Goal: Information Seeking & Learning: Learn about a topic

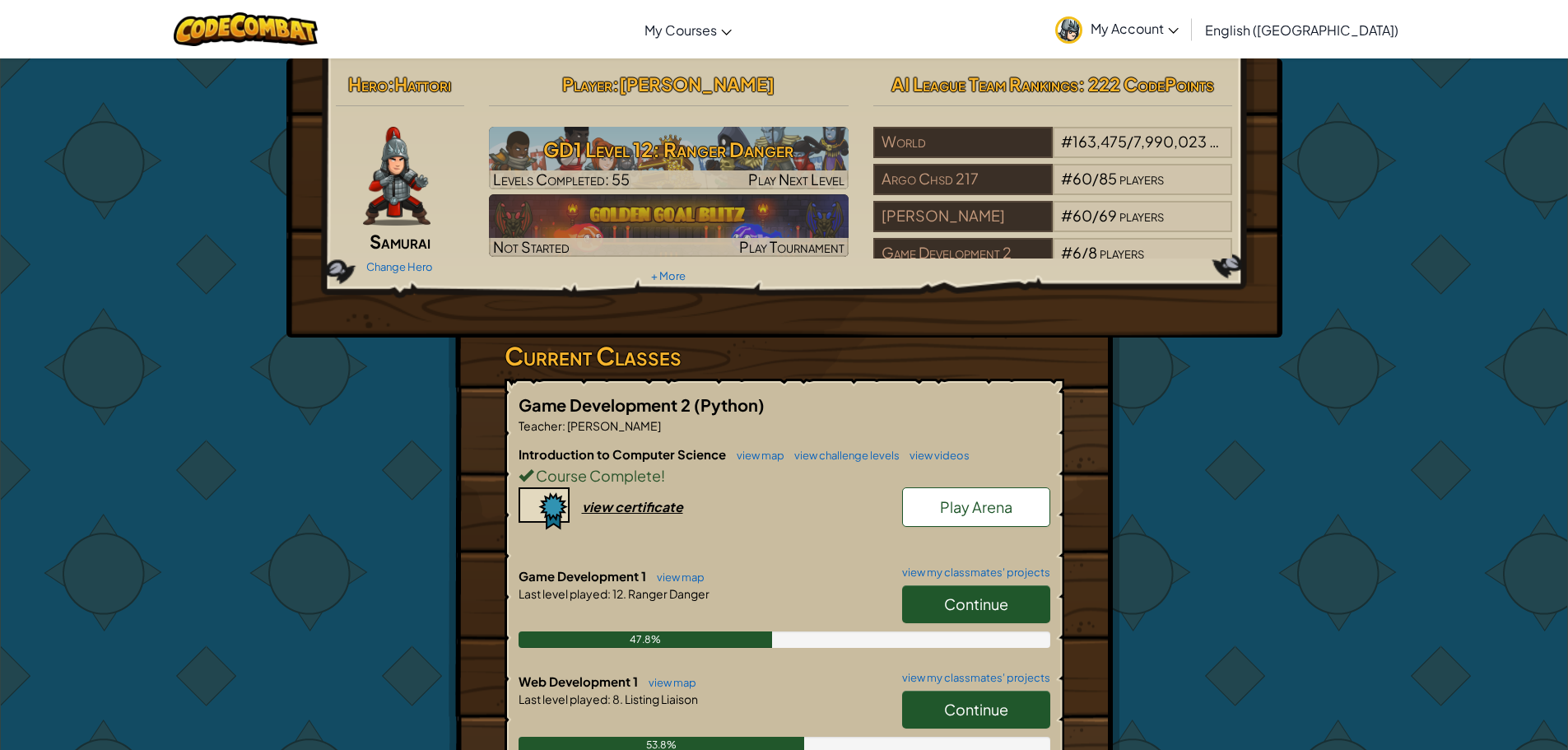
scroll to position [247, 0]
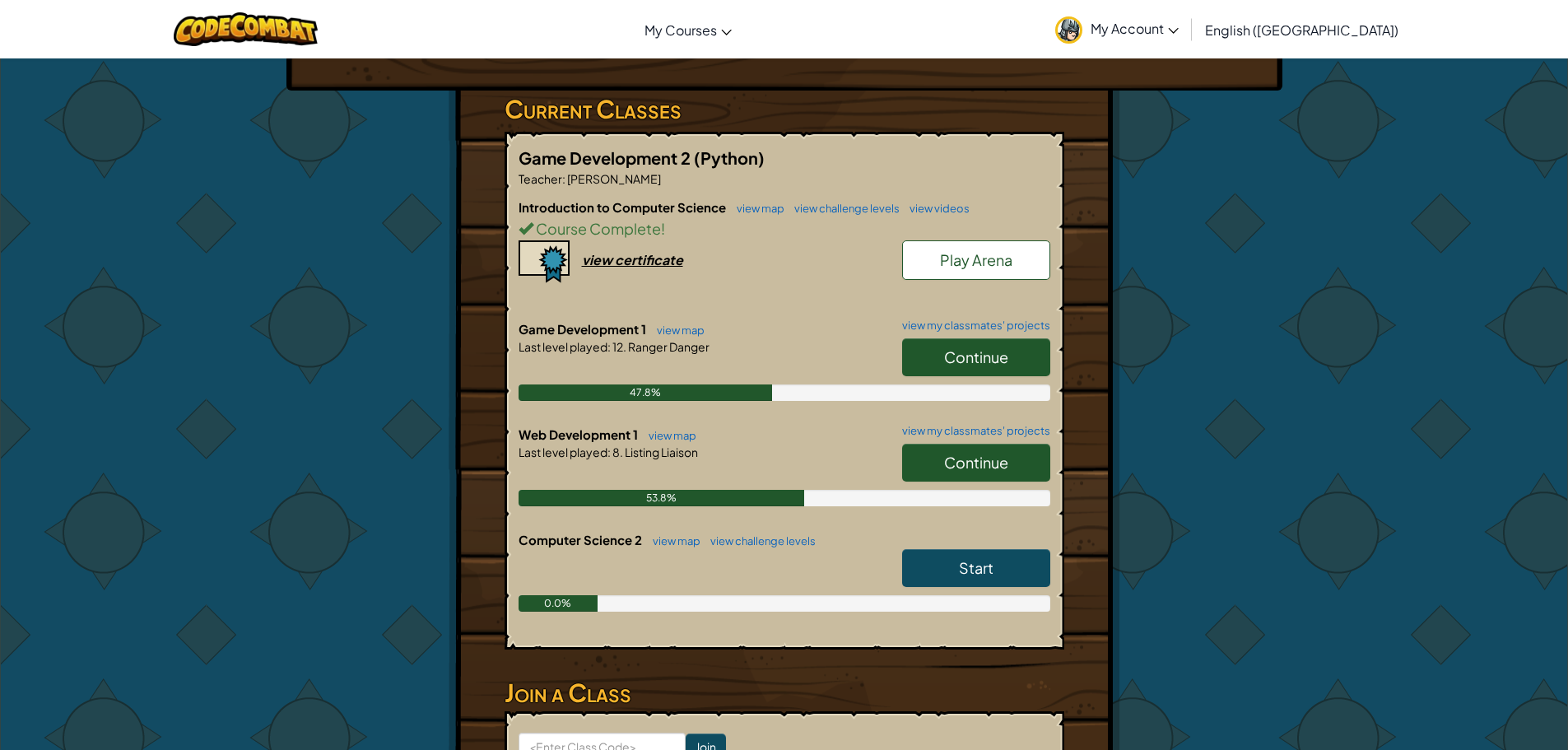
click at [938, 480] on link "Continue" at bounding box center [976, 463] width 148 height 38
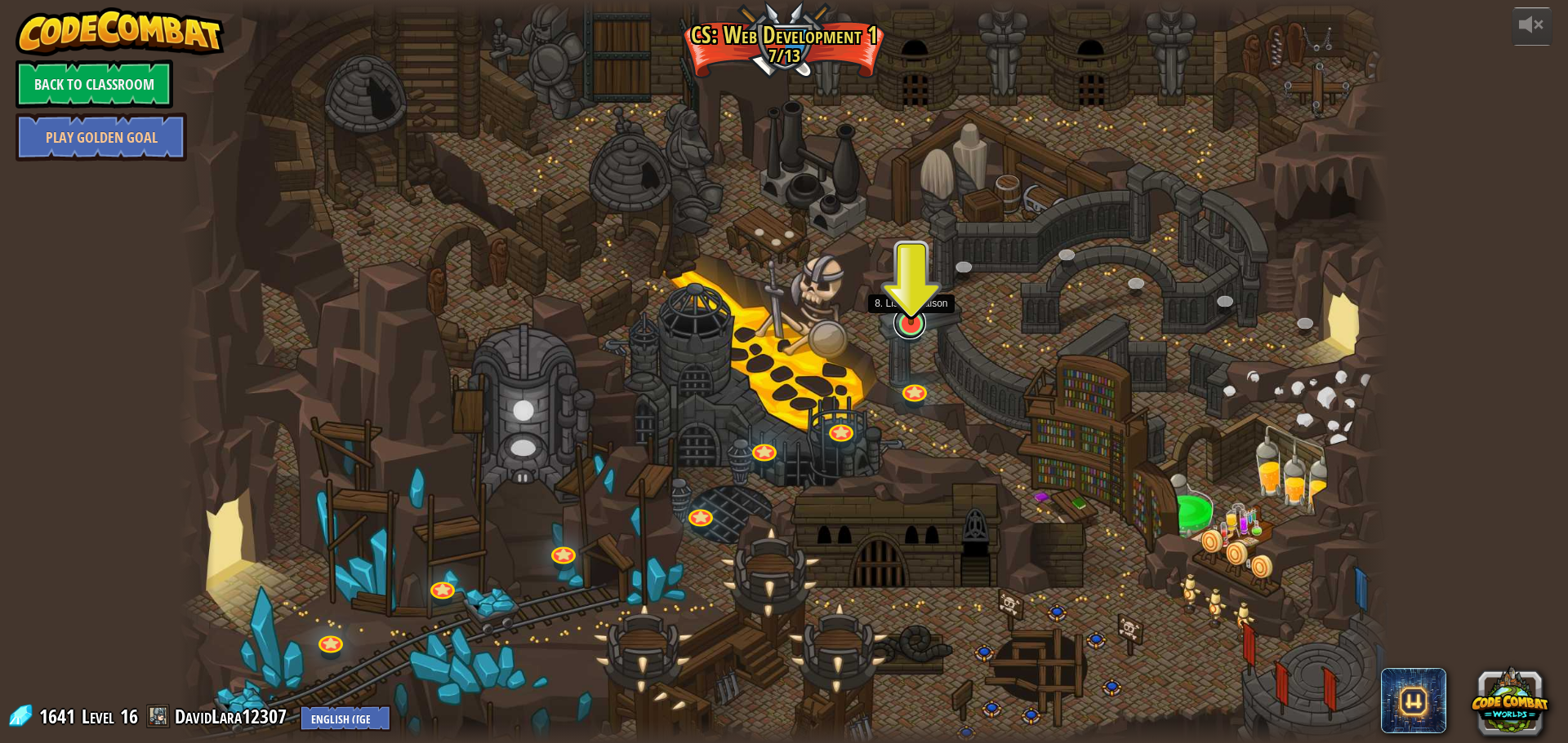
click at [902, 329] on link at bounding box center [910, 323] width 33 height 33
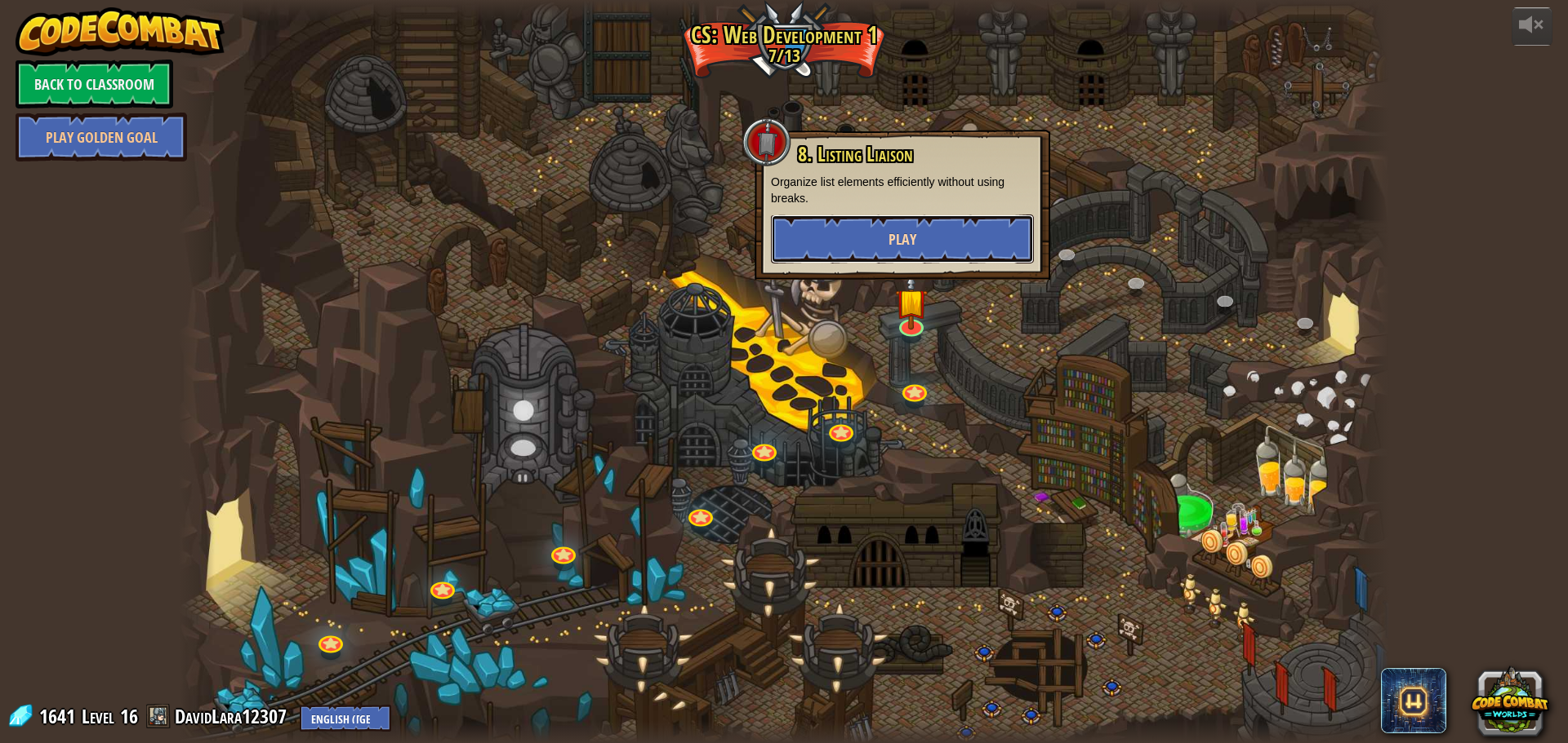
click at [896, 243] on span "Play" at bounding box center [902, 240] width 28 height 20
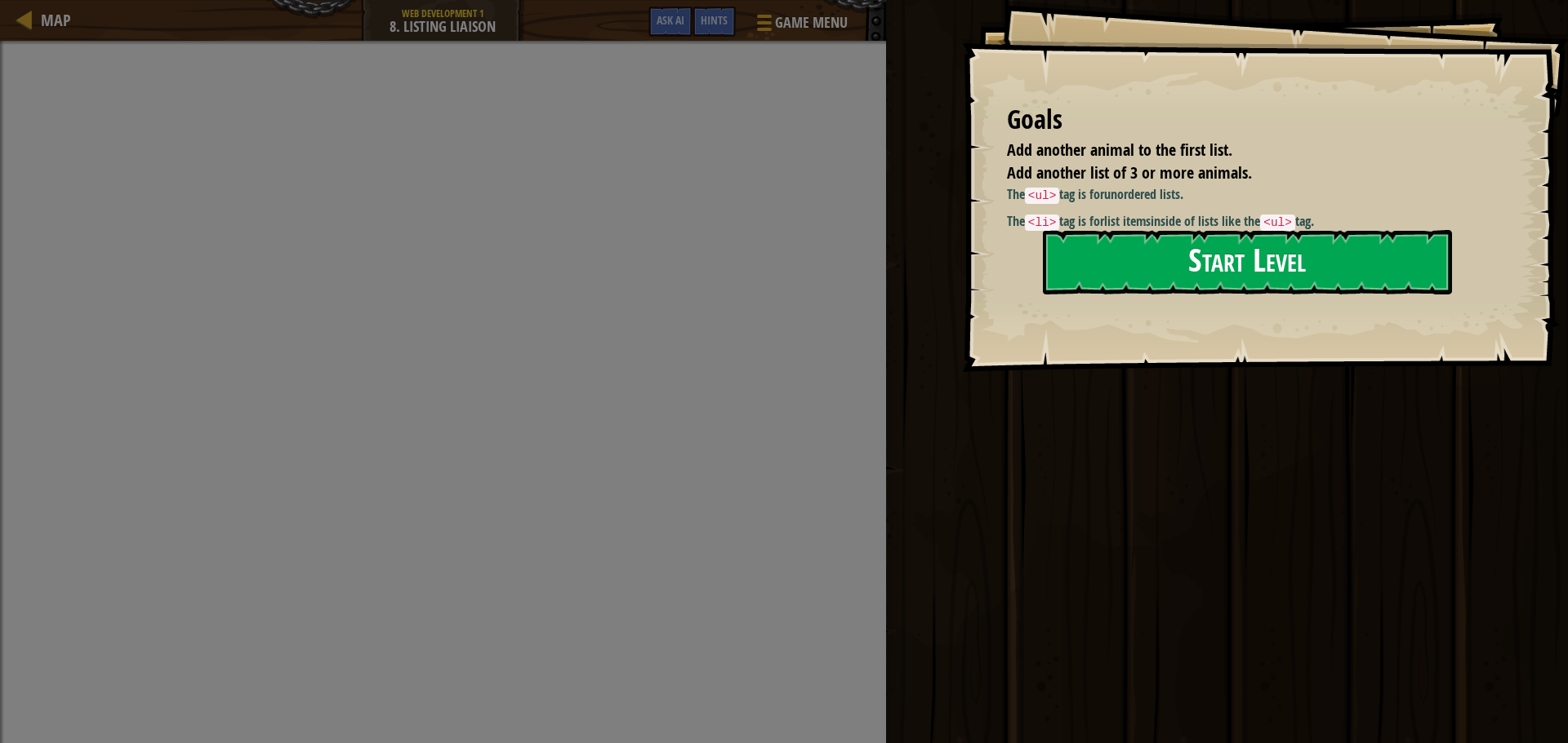
click at [1183, 263] on button "Start Level" at bounding box center [1247, 262] width 409 height 64
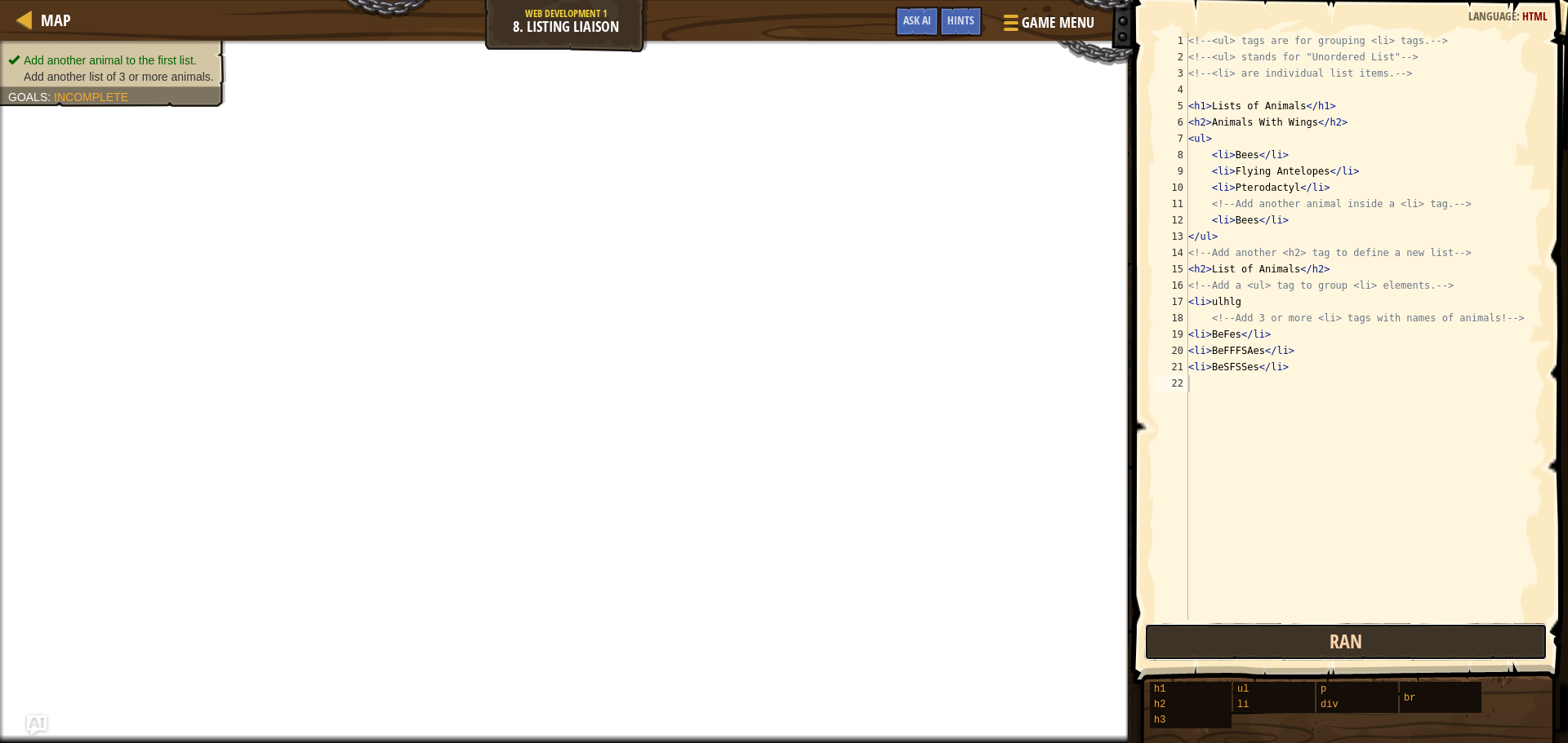
click at [1235, 638] on button "Ran" at bounding box center [1346, 642] width 403 height 38
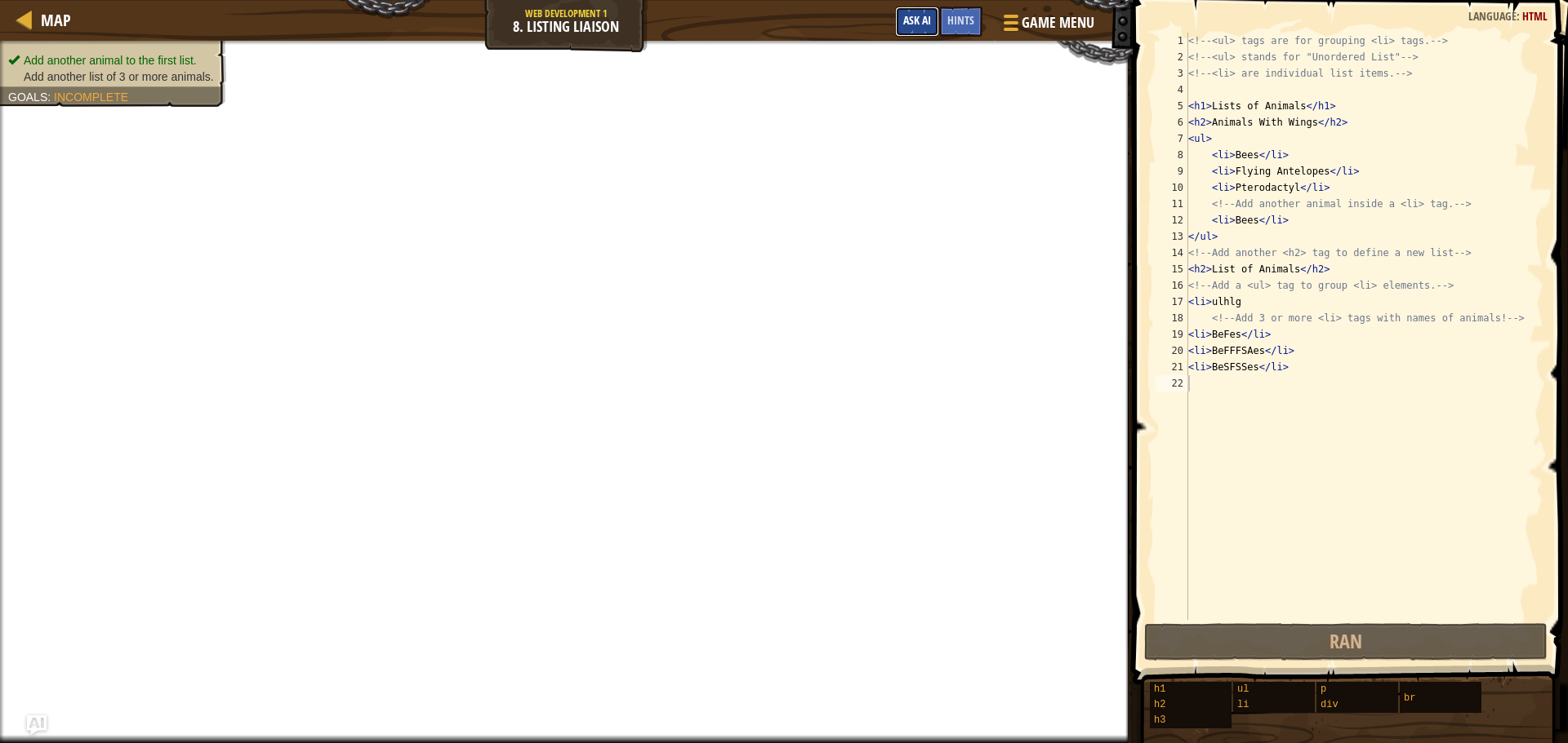
click at [899, 20] on button "Ask AI" at bounding box center [916, 22] width 44 height 30
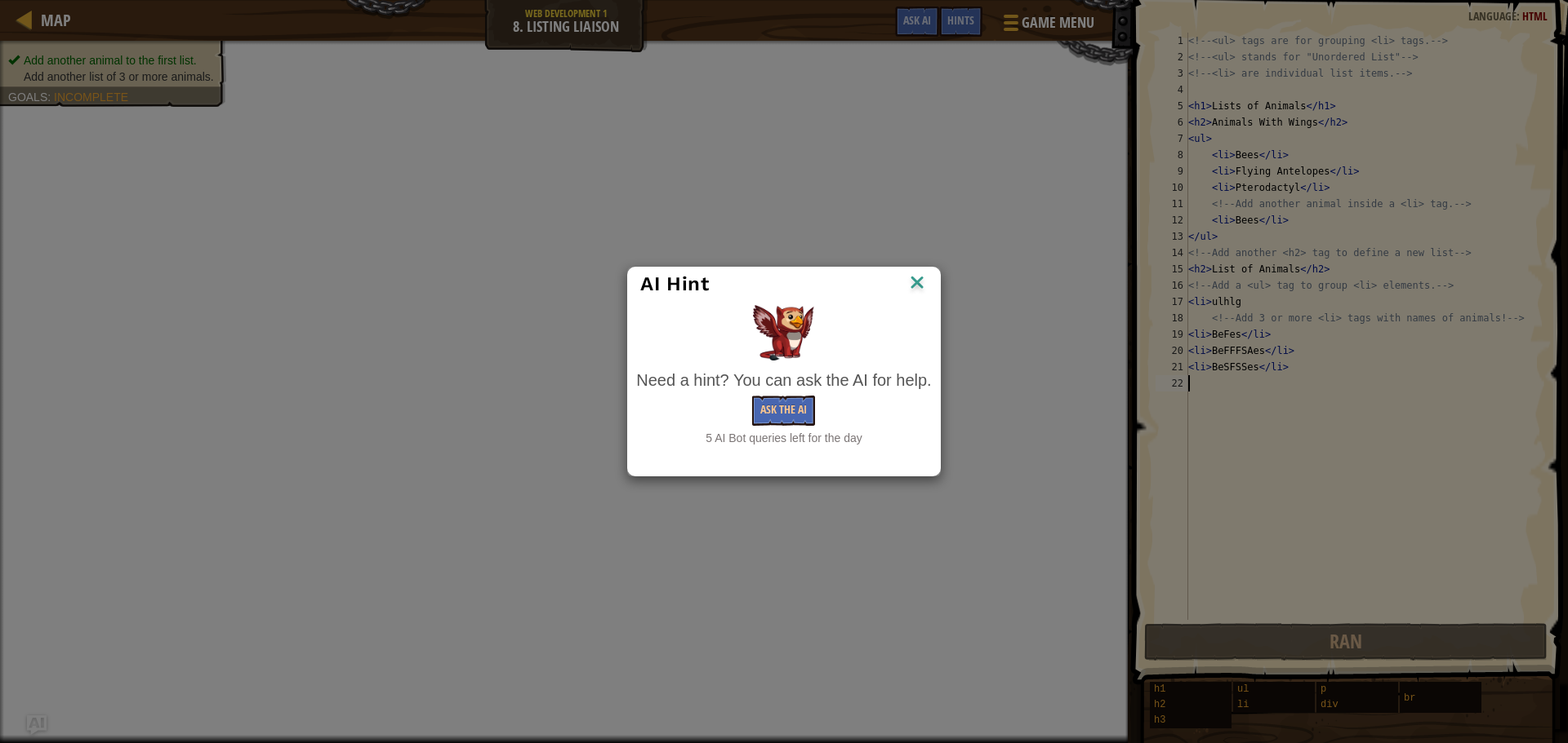
click at [910, 277] on img at bounding box center [916, 283] width 21 height 24
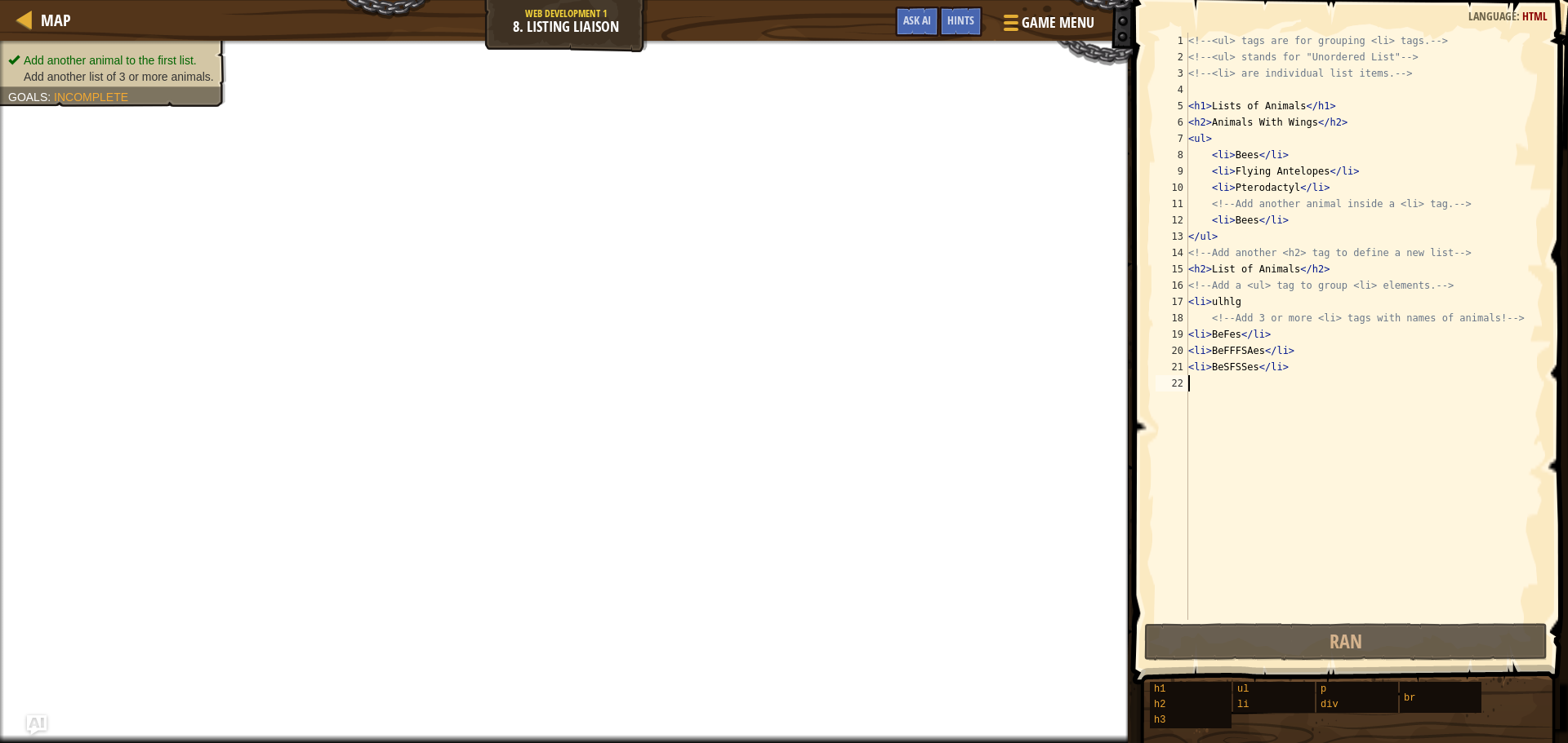
click at [1253, 374] on div "<!-- <ul> tags are for grouping <li> tags. --> <!-- <ul> stands for "Unordered …" at bounding box center [1364, 342] width 359 height 620
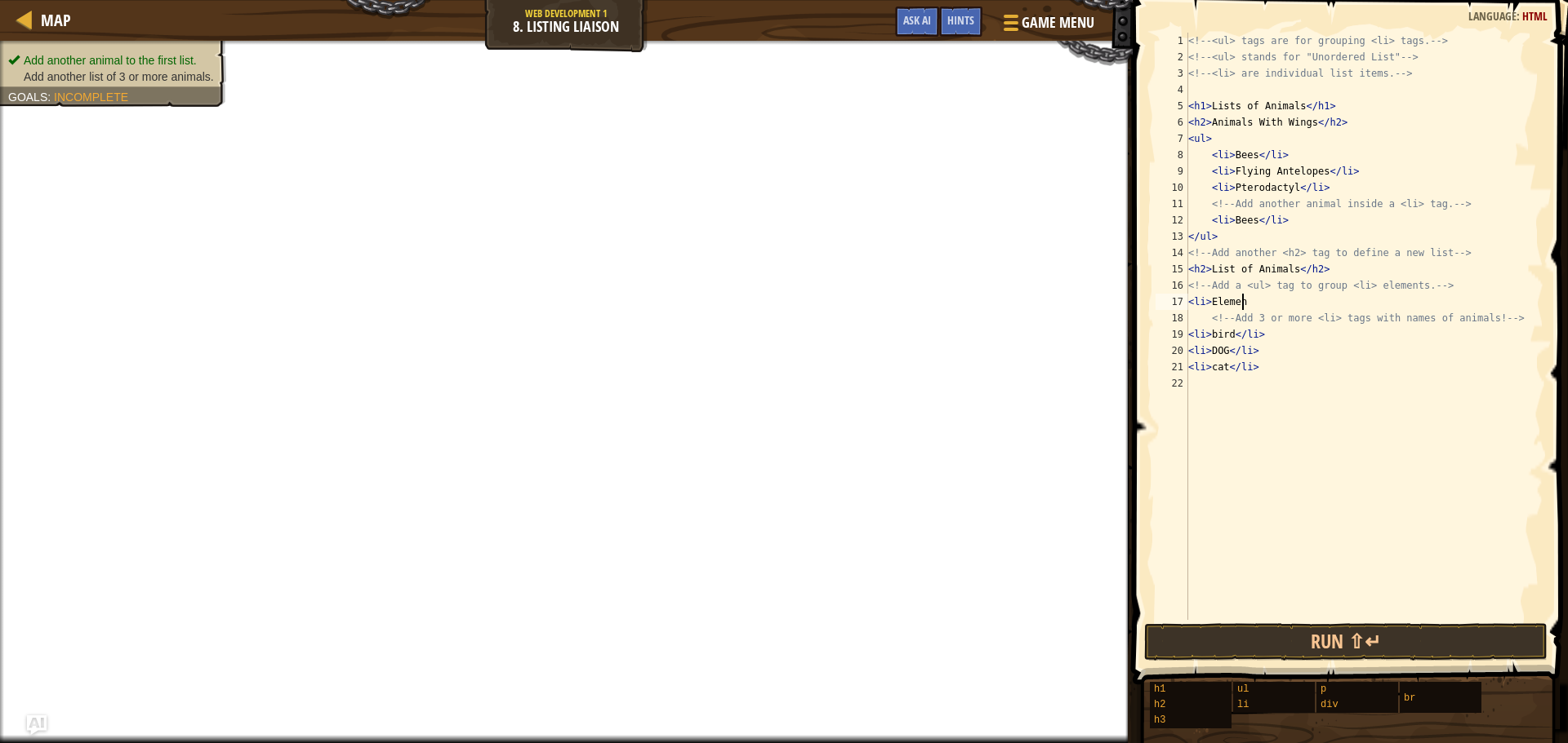
scroll to position [8, 4]
type textarea "<li>Elements"
click at [909, 23] on span "Ask AI" at bounding box center [916, 20] width 28 height 15
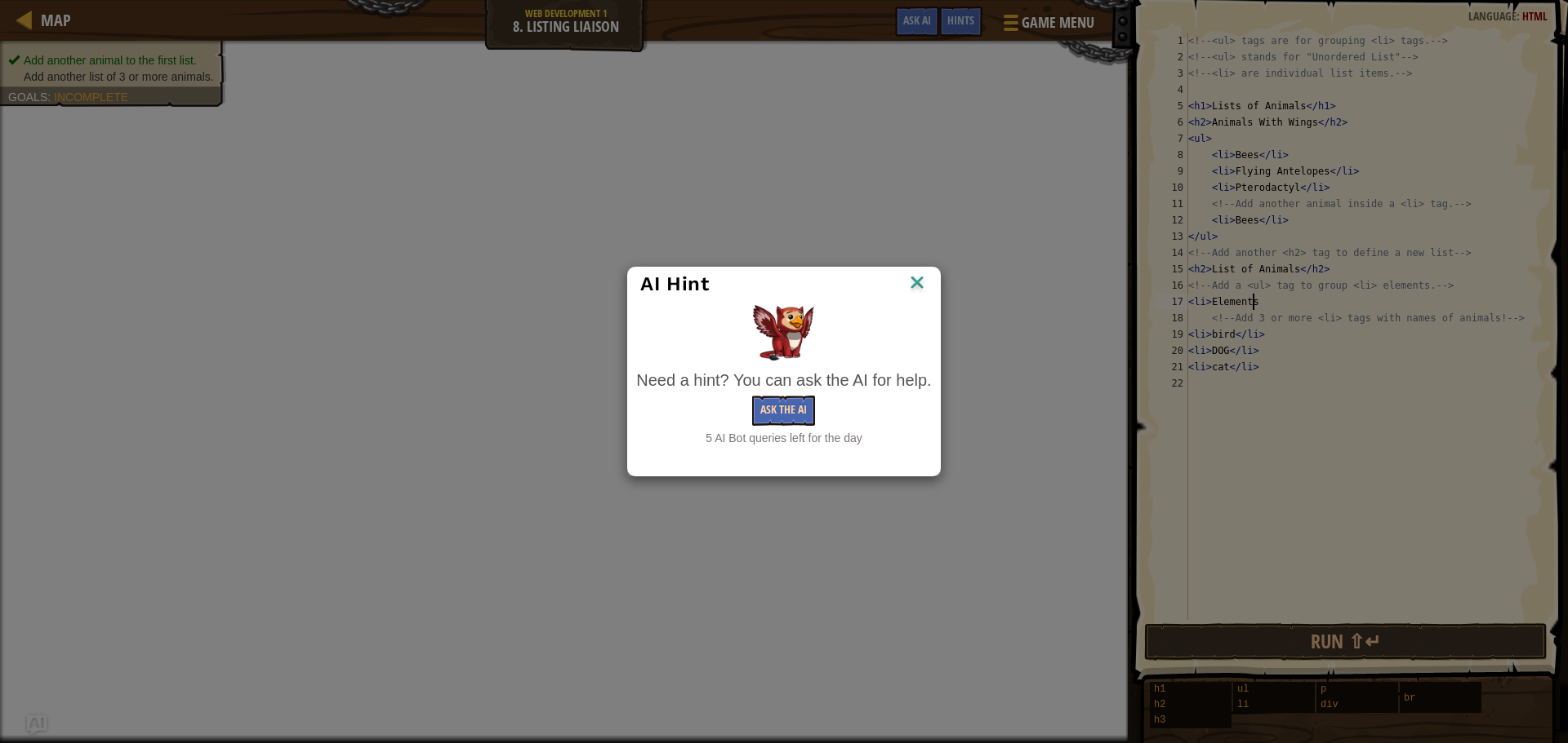
drag, startPoint x: 789, startPoint y: 433, endPoint x: 792, endPoint y: 424, distance: 9.5
click at [790, 430] on div "5 AI Bot queries left for the day" at bounding box center [783, 438] width 295 height 16
click at [792, 421] on button "Ask the AI" at bounding box center [783, 411] width 63 height 30
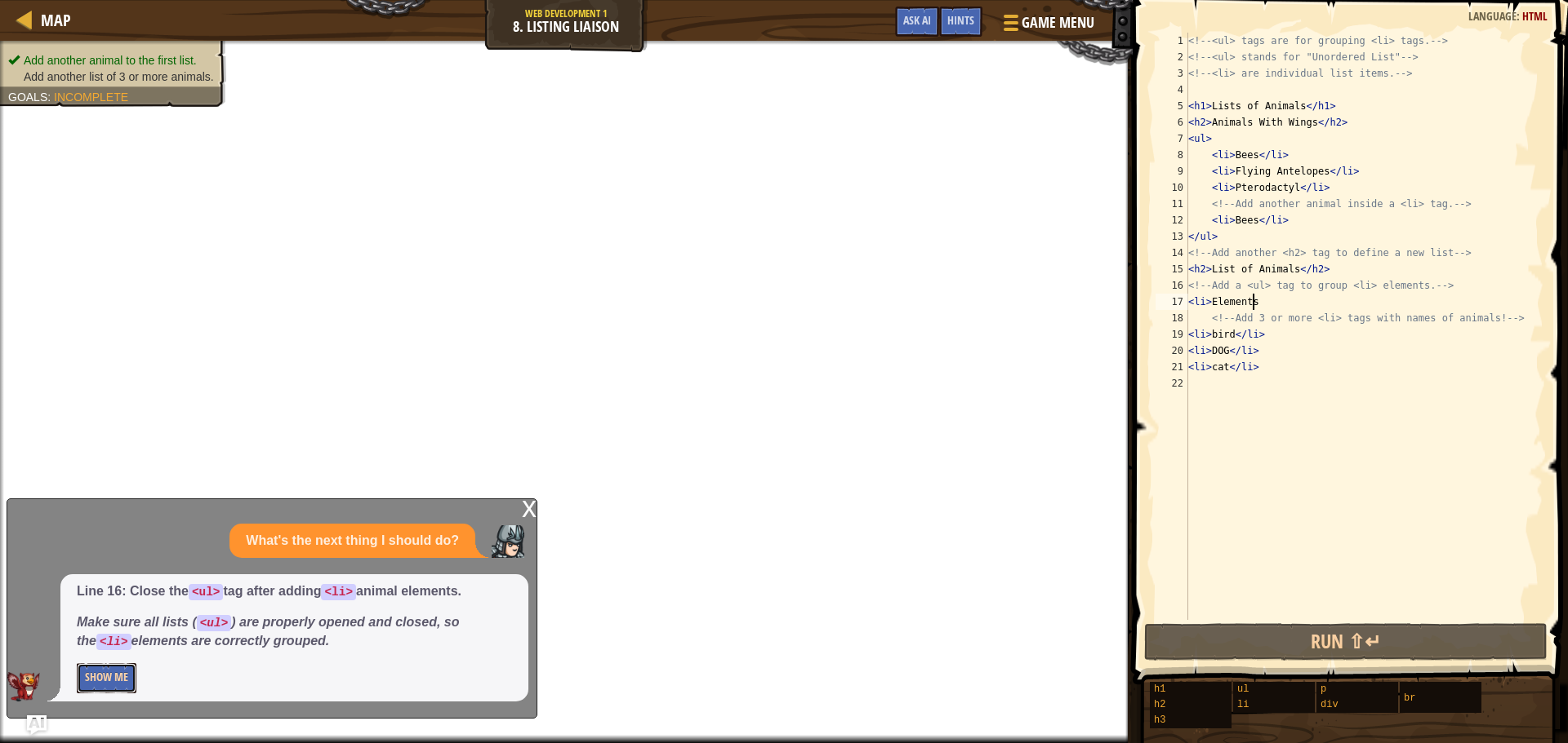
click at [86, 680] on button "Show Me" at bounding box center [106, 679] width 60 height 30
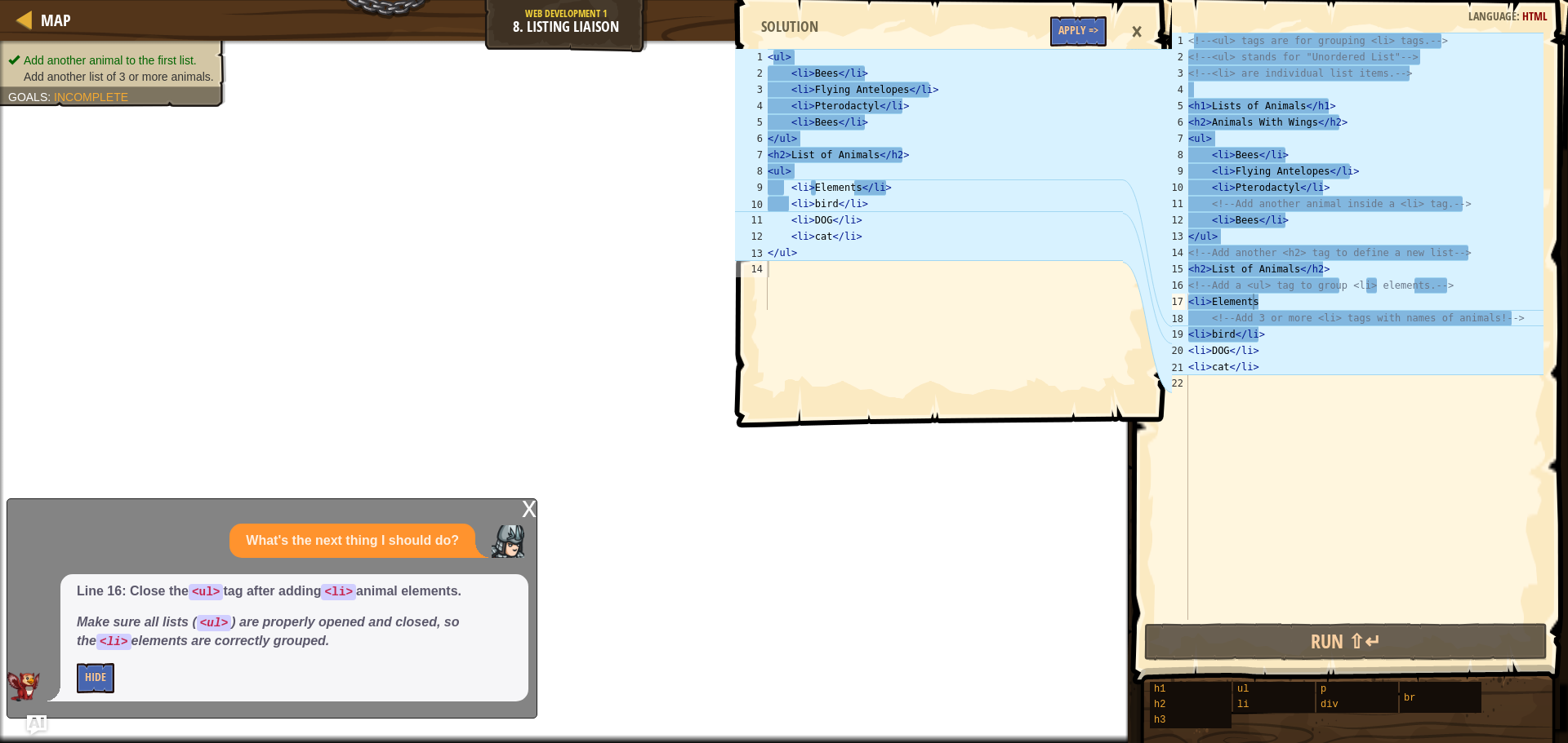
click at [1081, 13] on span at bounding box center [955, 191] width 448 height 476
click at [1084, 24] on button "Apply =>" at bounding box center [1078, 31] width 57 height 30
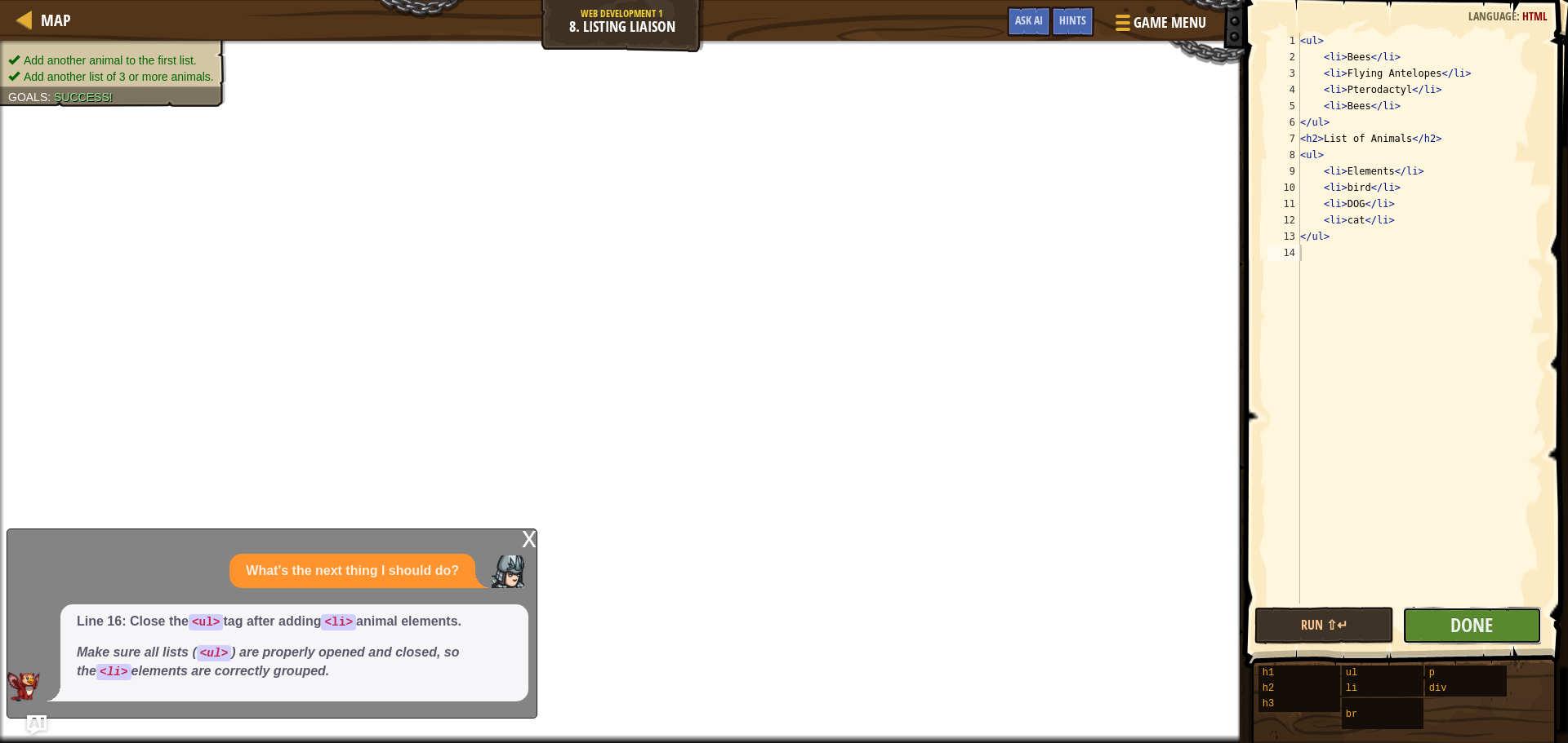
click at [1517, 616] on button "Done" at bounding box center [1471, 626] width 139 height 38
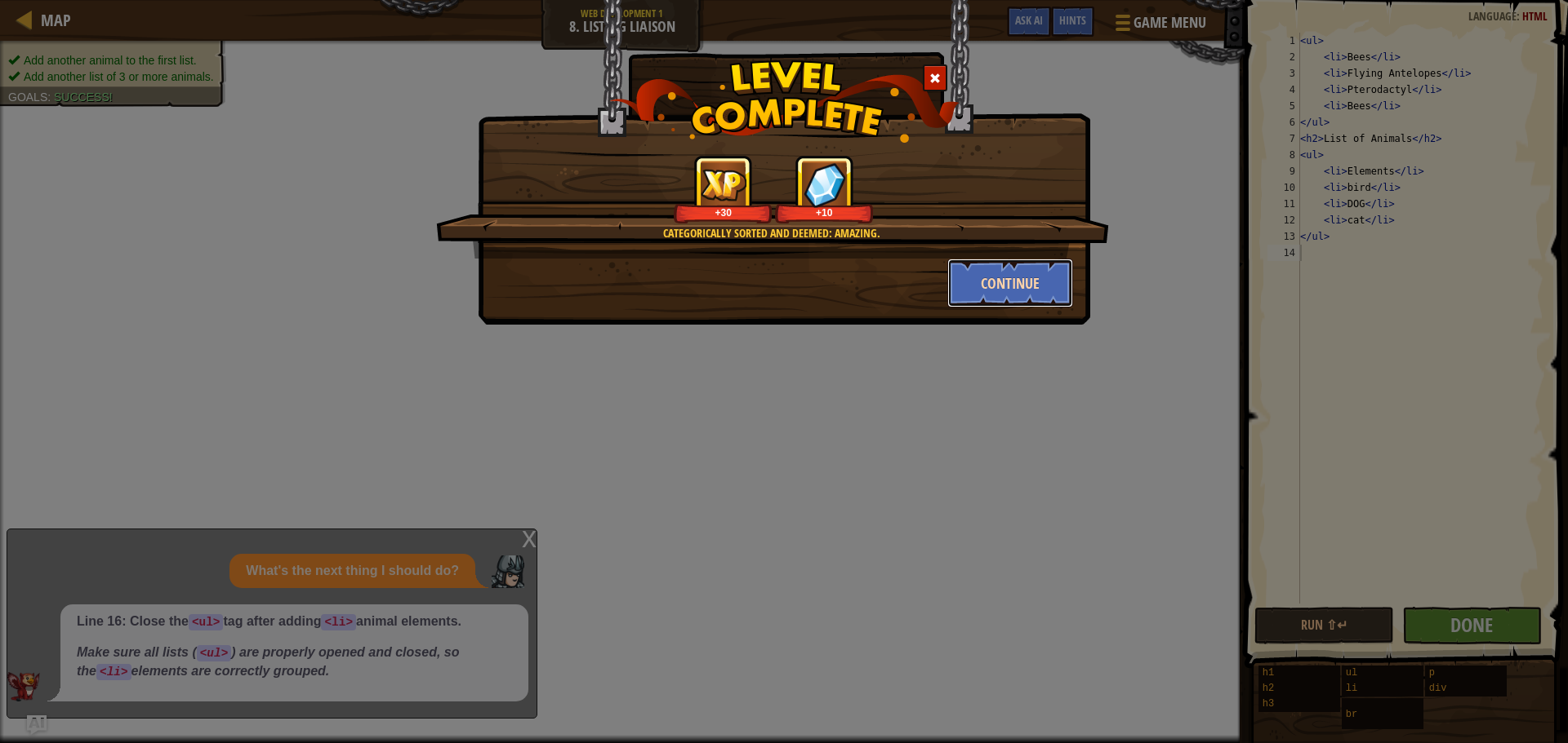
click at [1010, 270] on button "Continue" at bounding box center [1010, 283] width 127 height 49
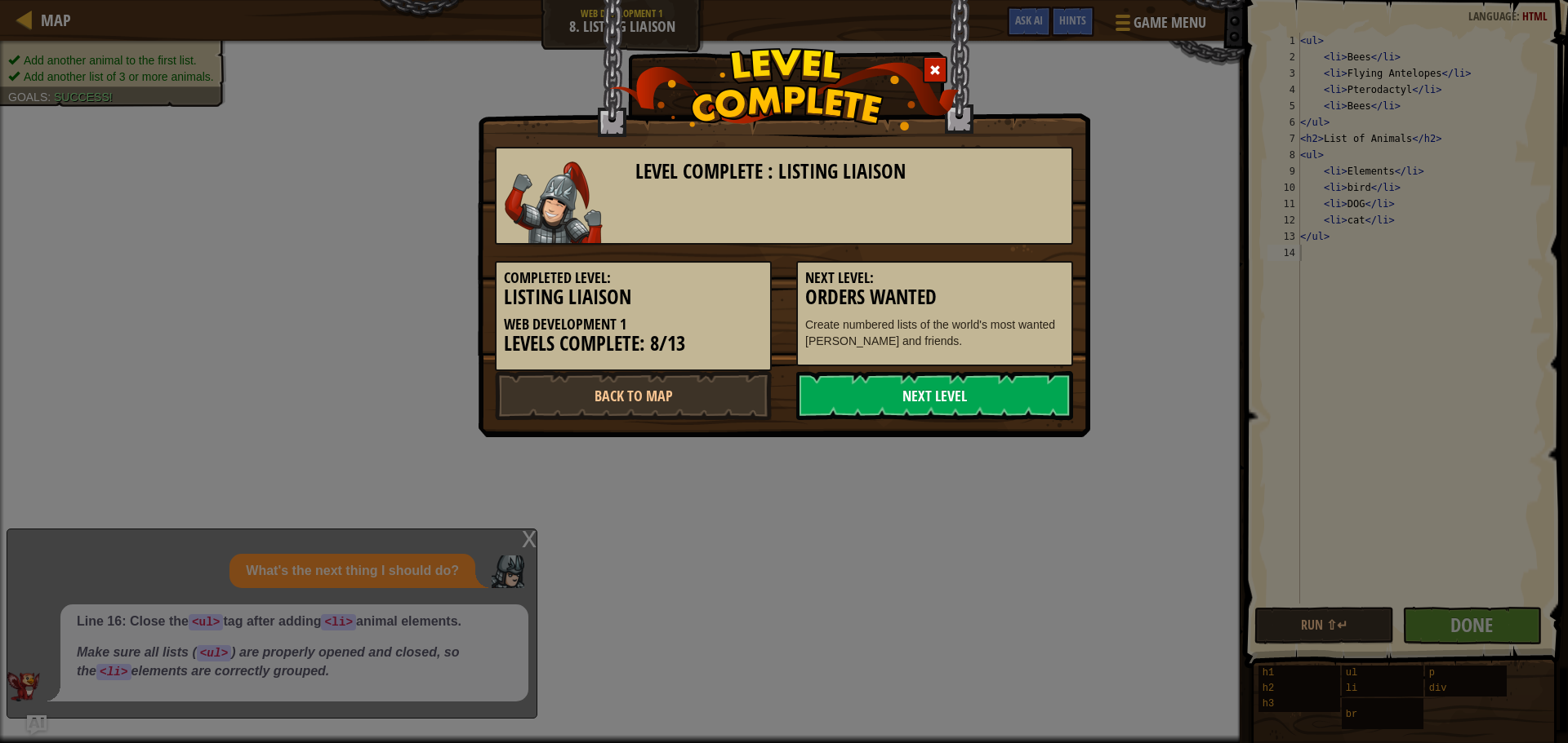
click at [1023, 390] on link "Next Level" at bounding box center [934, 396] width 277 height 49
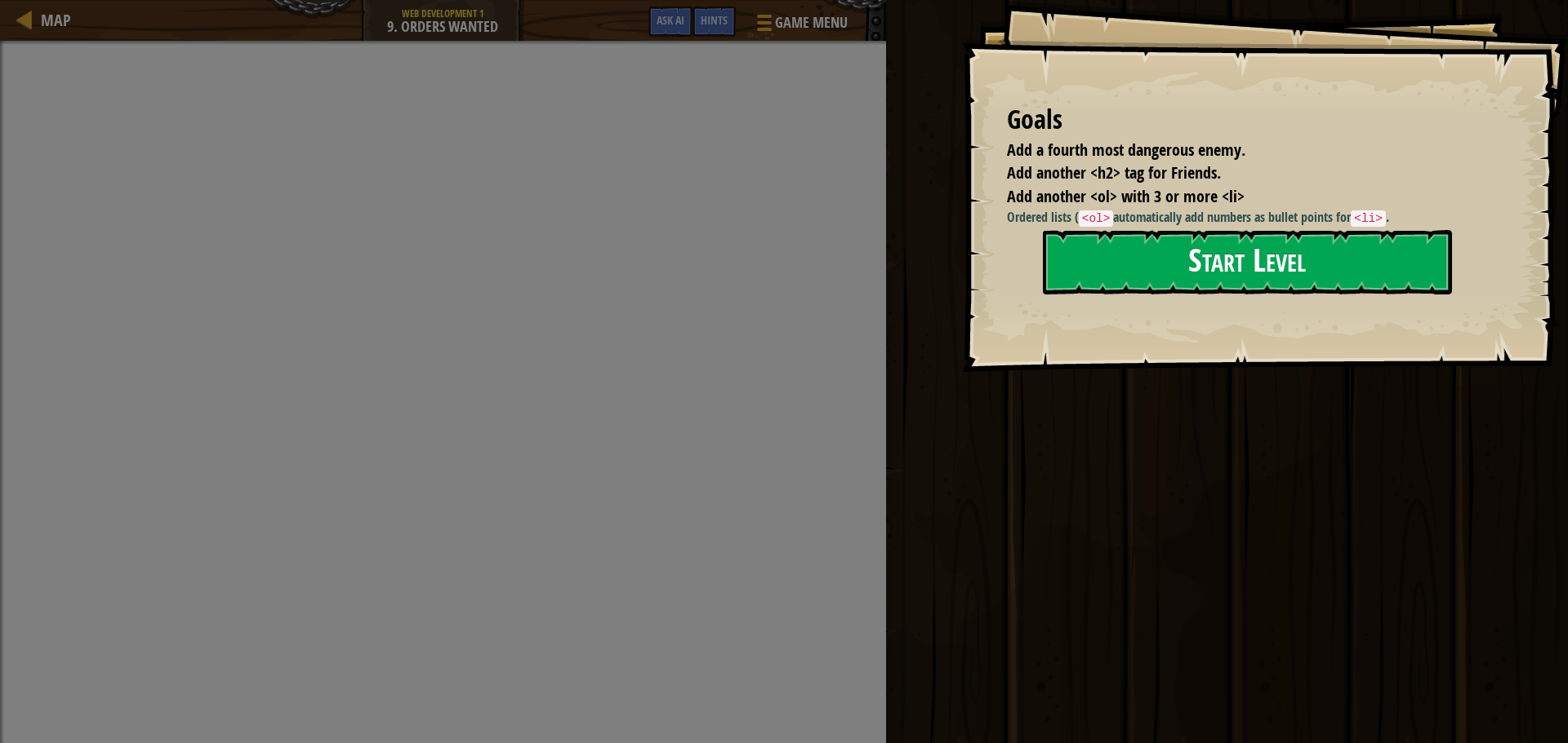
drag, startPoint x: 1135, startPoint y: 229, endPoint x: 1154, endPoint y: 245, distance: 24.8
click at [1154, 245] on button "Start Level" at bounding box center [1247, 262] width 409 height 64
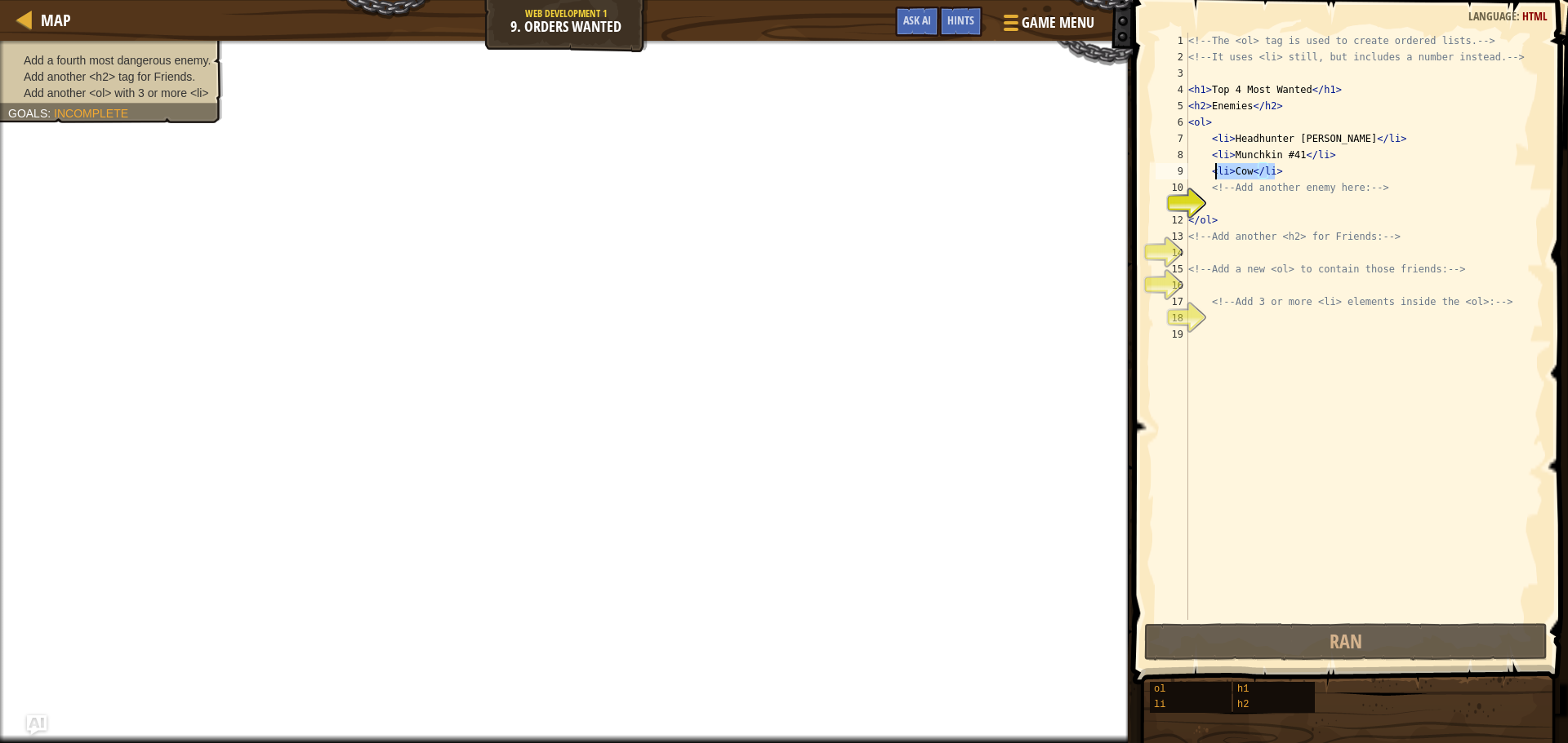
drag, startPoint x: 1288, startPoint y: 174, endPoint x: 1218, endPoint y: 170, distance: 70.1
click at [1218, 170] on div "<!-- The <ol> tag is used to create ordered lists. --> <!-- It uses <li> still,…" at bounding box center [1364, 342] width 359 height 620
type textarea "<li>Cow</li>"
click at [1221, 204] on div "<!-- The <ol> tag is used to create ordered lists. --> <!-- It uses <li> still,…" at bounding box center [1364, 342] width 359 height 620
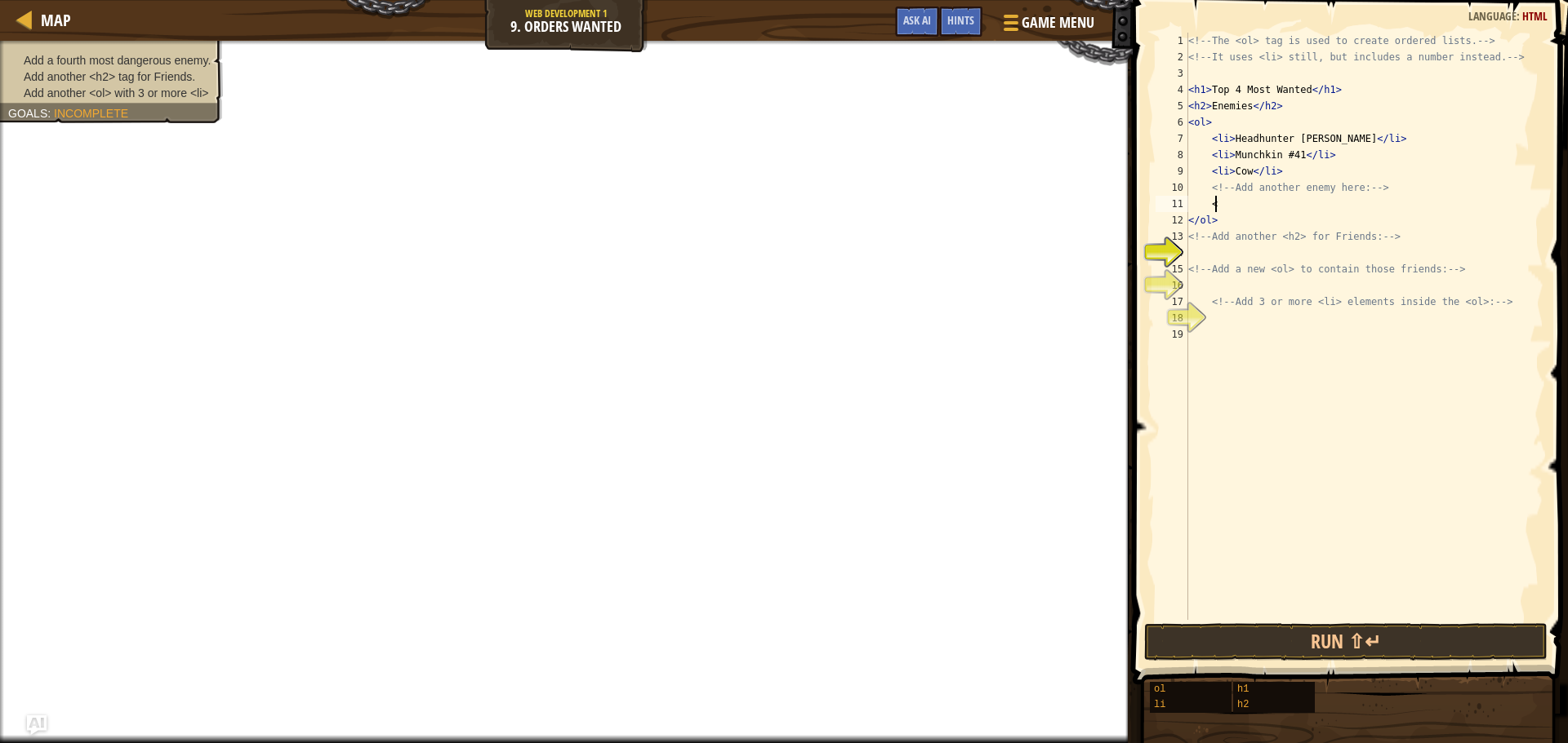
scroll to position [8, 2]
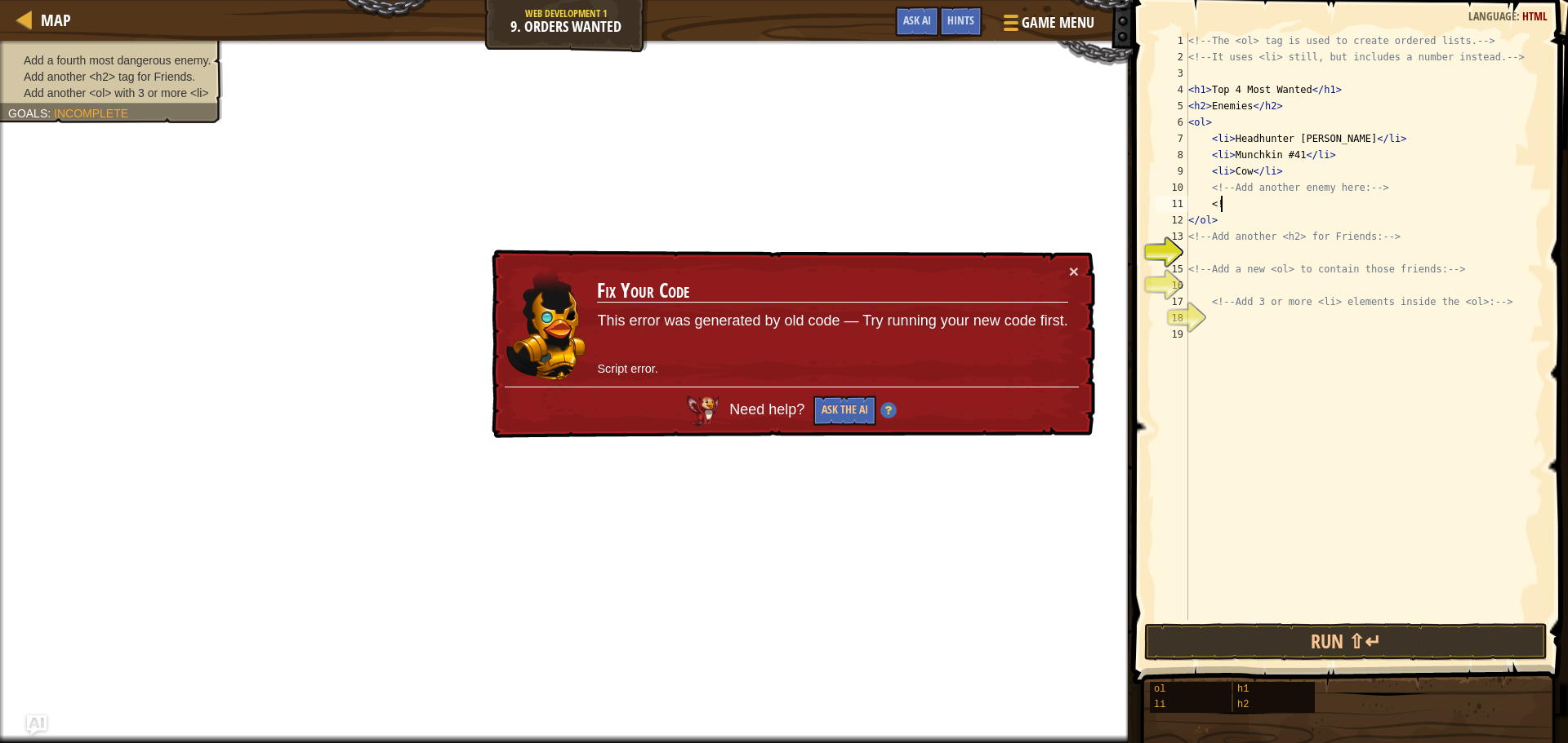
type textarea "<"
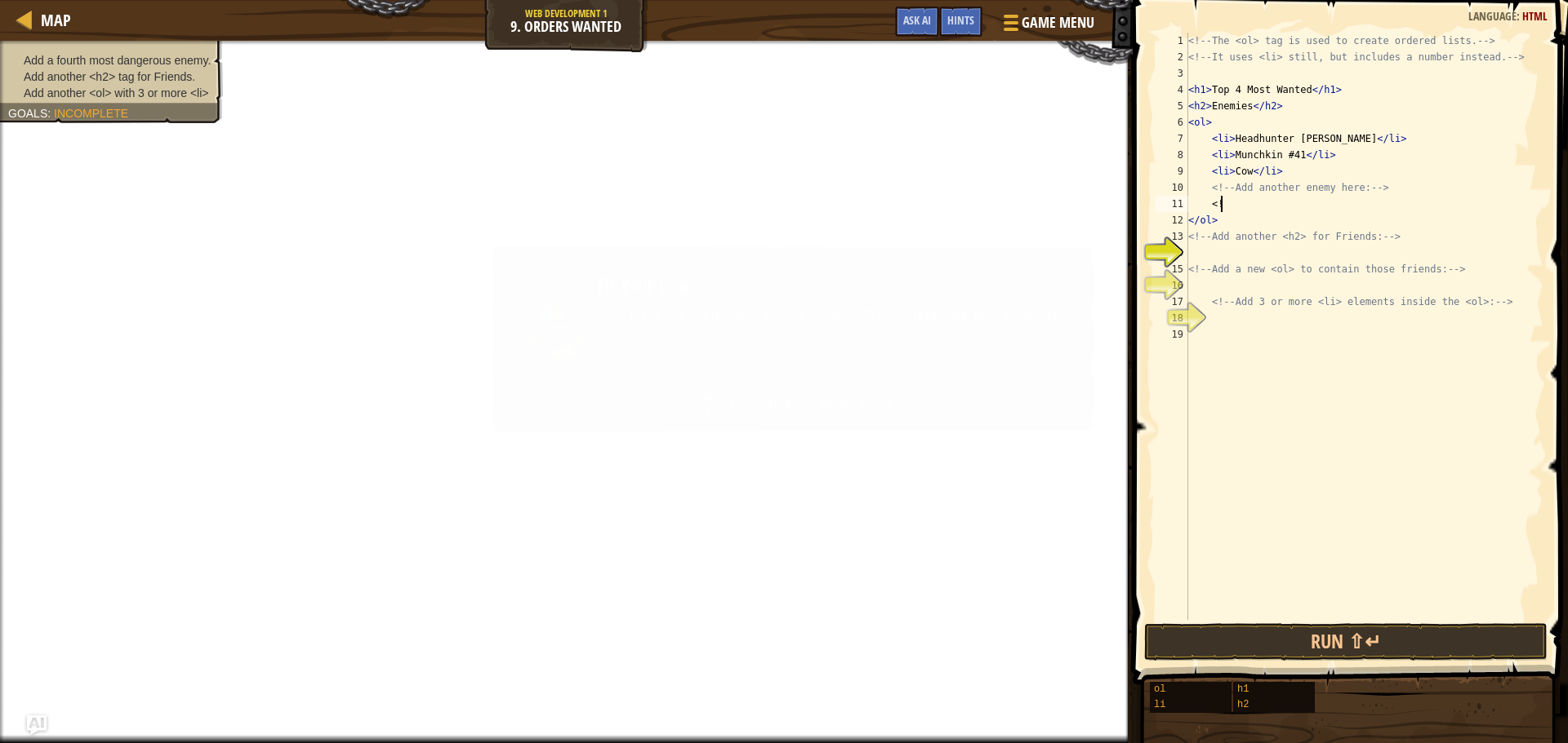
type textarea "<"
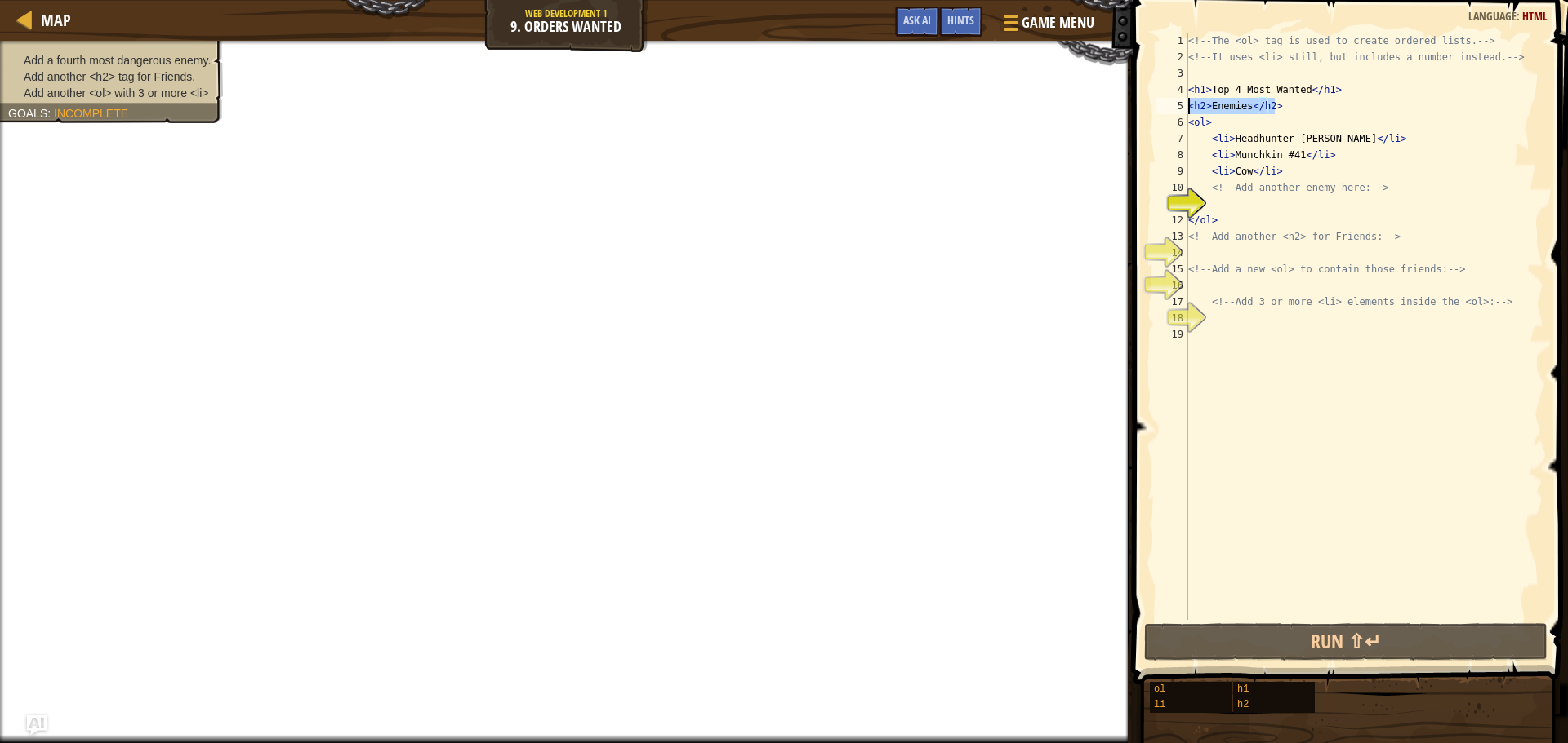
drag, startPoint x: 1283, startPoint y: 110, endPoint x: 1189, endPoint y: 108, distance: 94.0
click at [1189, 108] on div "<!-- The <ol> tag is used to create ordered lists. --> <!-- It uses <li> still,…" at bounding box center [1364, 342] width 359 height 620
type textarea "<h2>Enemies</h2>"
click at [1215, 199] on div "<!-- The <ol> tag is used to create ordered lists. --> <!-- It uses <li> still,…" at bounding box center [1364, 342] width 359 height 620
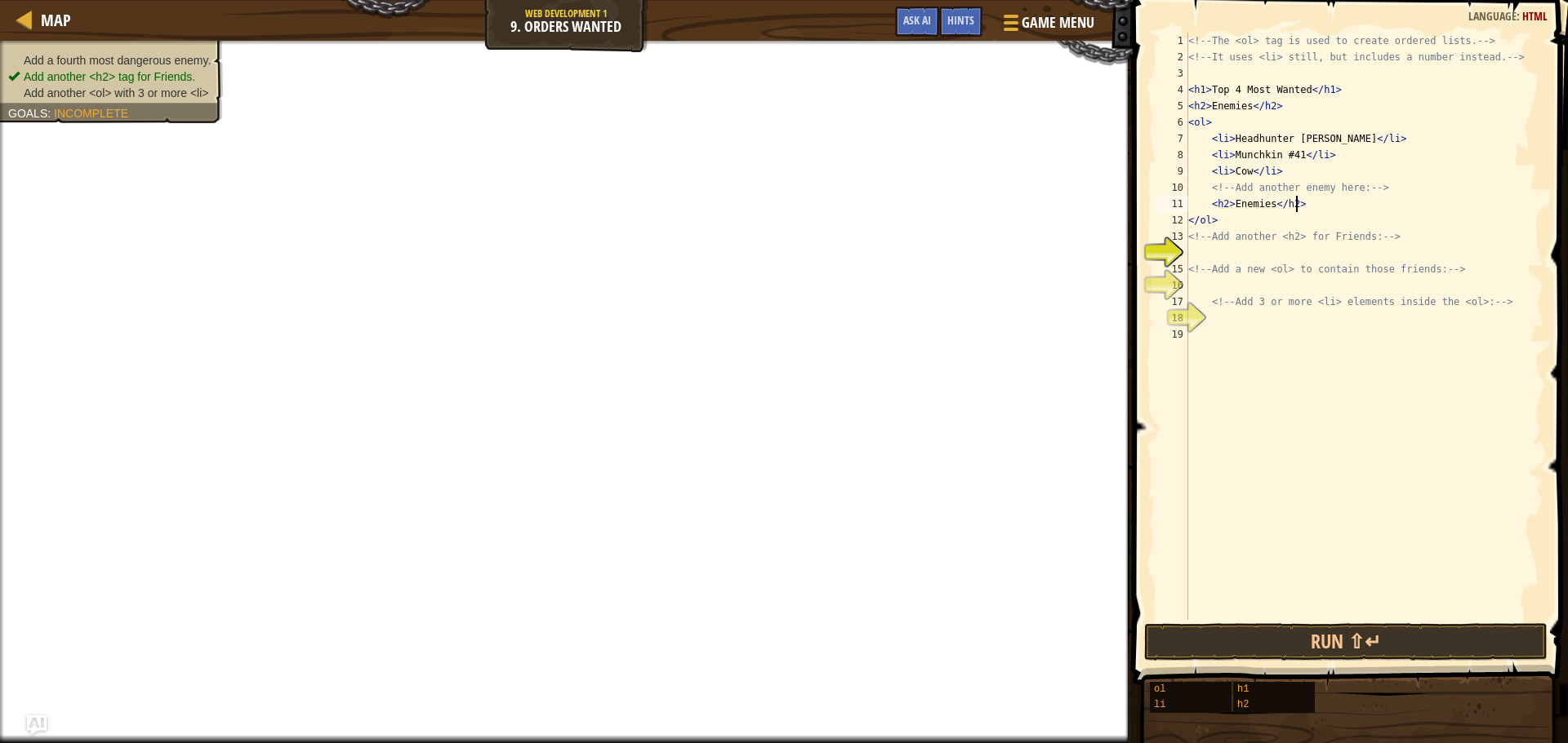
click at [1263, 223] on div "<!-- The <ol> tag is used to create ordered lists. --> <!-- It uses <li> still,…" at bounding box center [1364, 342] width 359 height 620
type textarea "<"
type textarea "<!-- Add another <h2> for Friends: -->"
click at [899, 28] on button "Ask AI" at bounding box center [916, 22] width 44 height 30
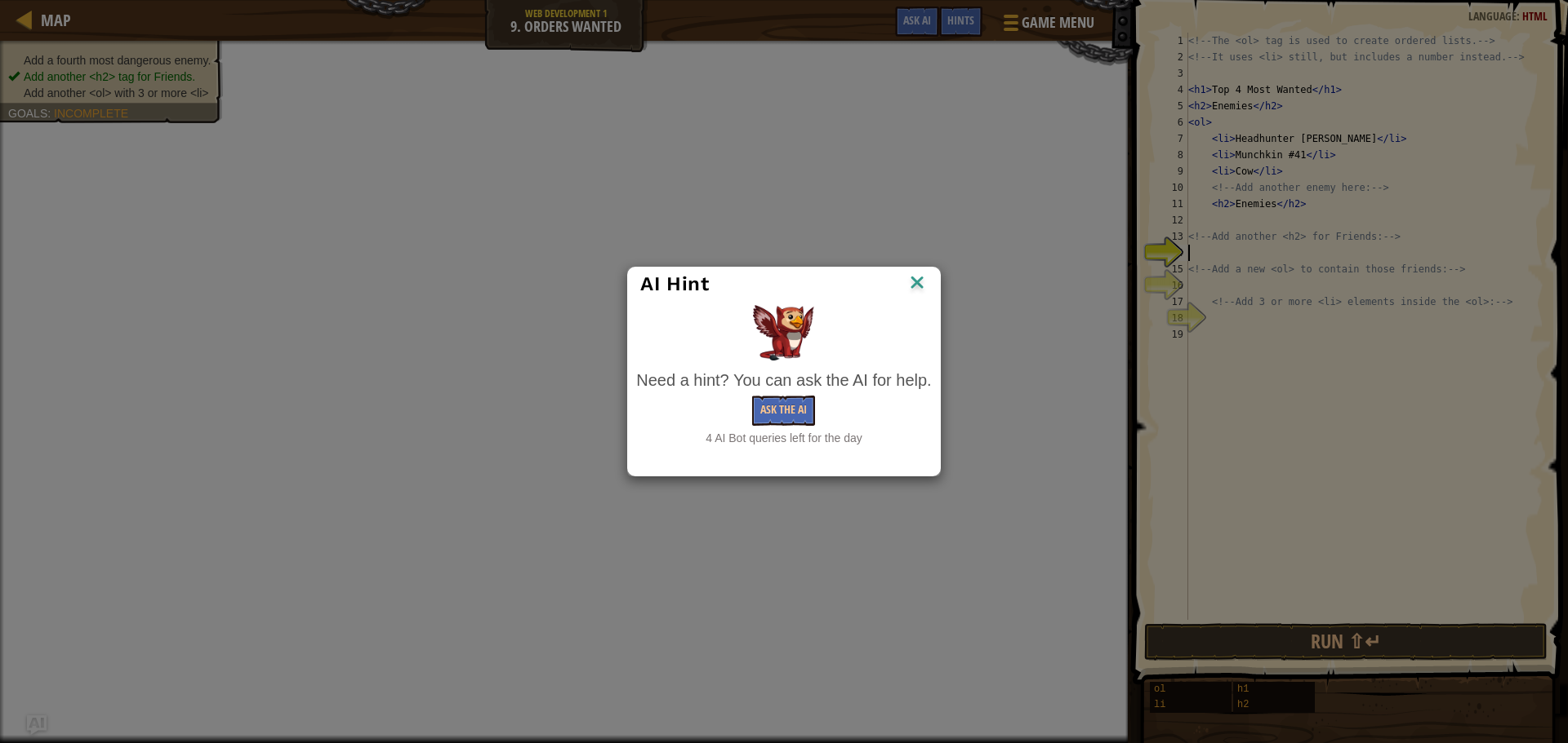
click at [1380, 297] on div "AI Hint Need a hint? You can ask the AI for help. Ask the AI 4 AI Bot queries l…" at bounding box center [784, 371] width 1568 height 743
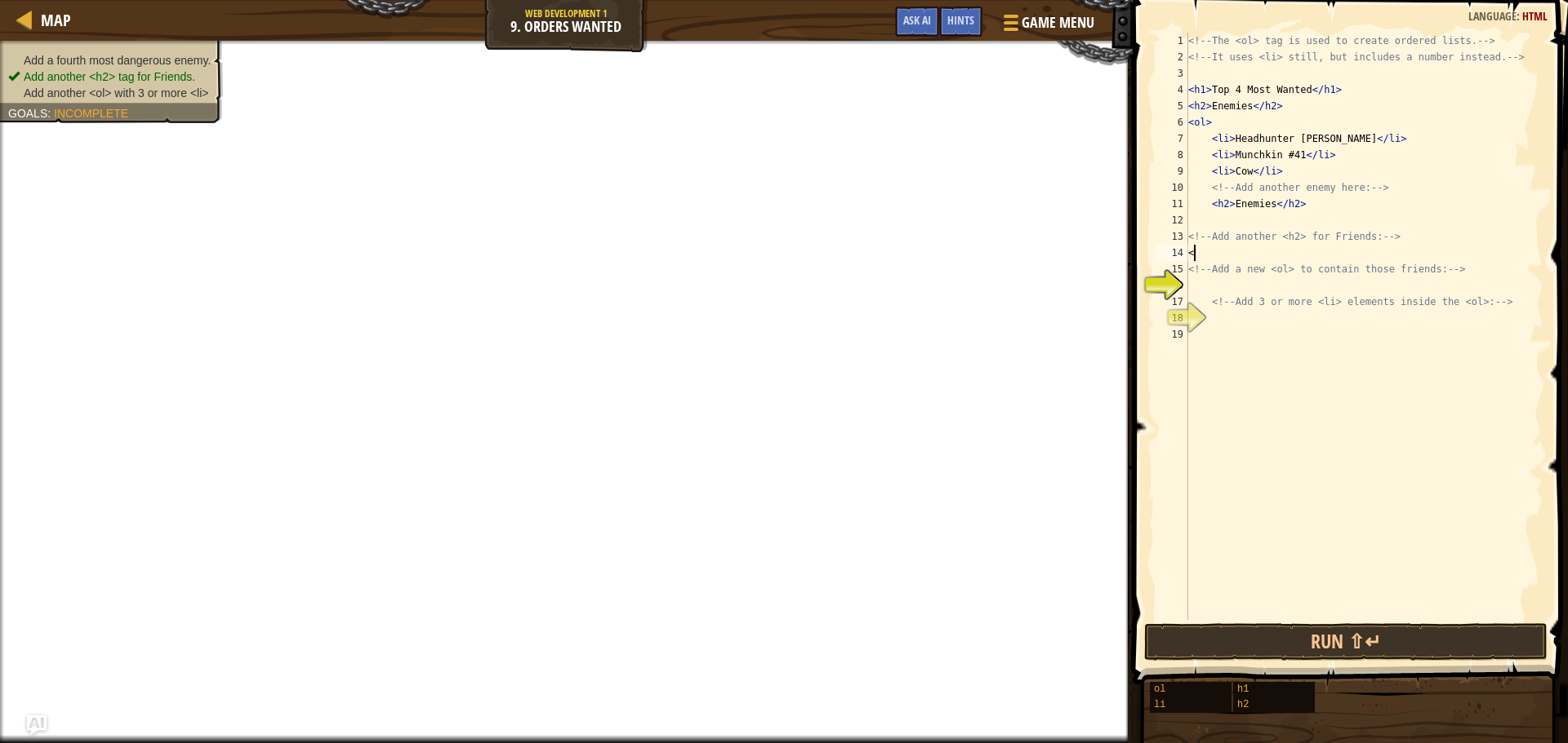
type textarea "<!-- Add a new <ol> to contain those friends: -->"
type textarea "<!-- Add 3 or more <li> elements inside the <ol>: -->"
type textarea "C"
click at [895, 13] on button "Ask AI" at bounding box center [916, 22] width 44 height 30
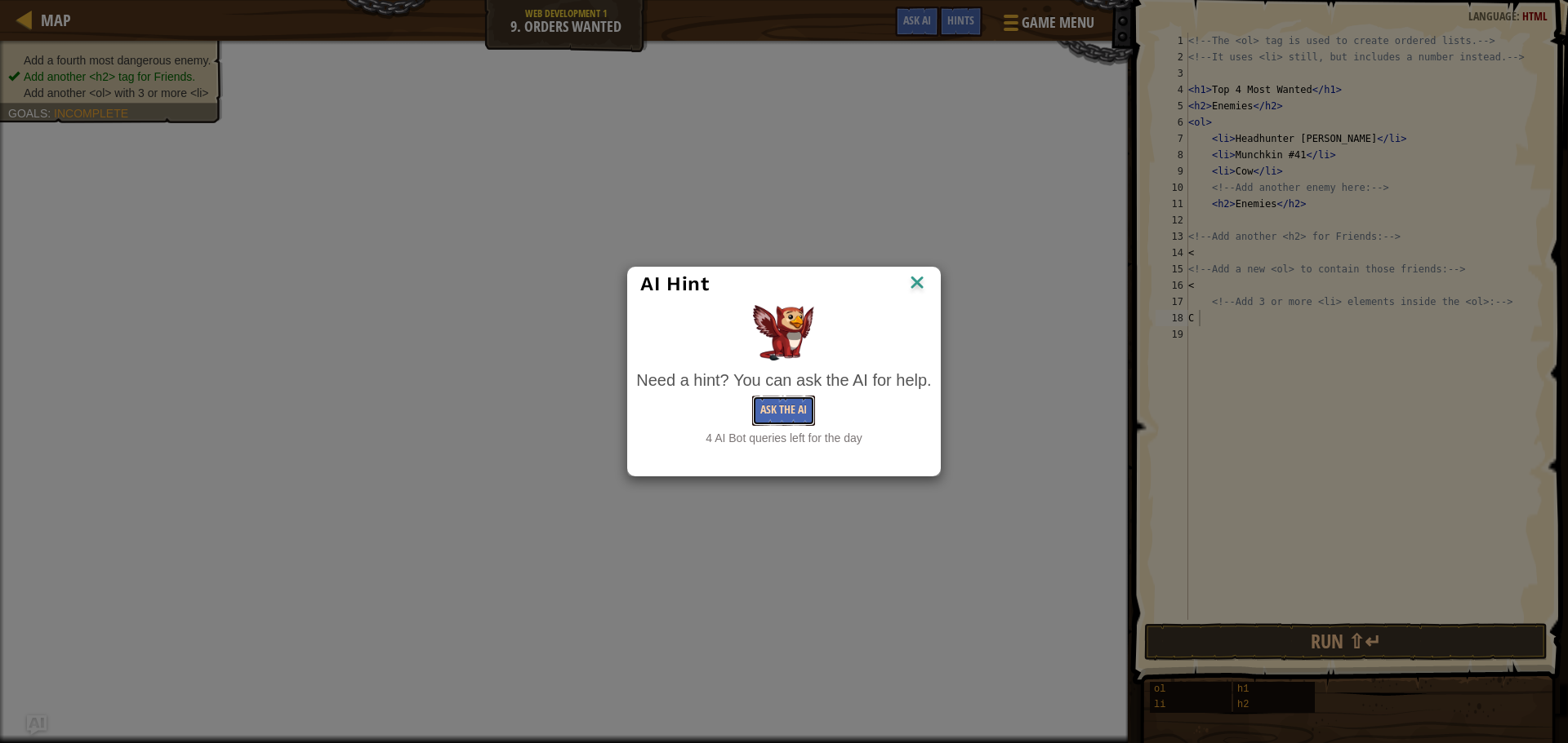
click at [808, 411] on button "Ask the AI" at bounding box center [783, 411] width 63 height 30
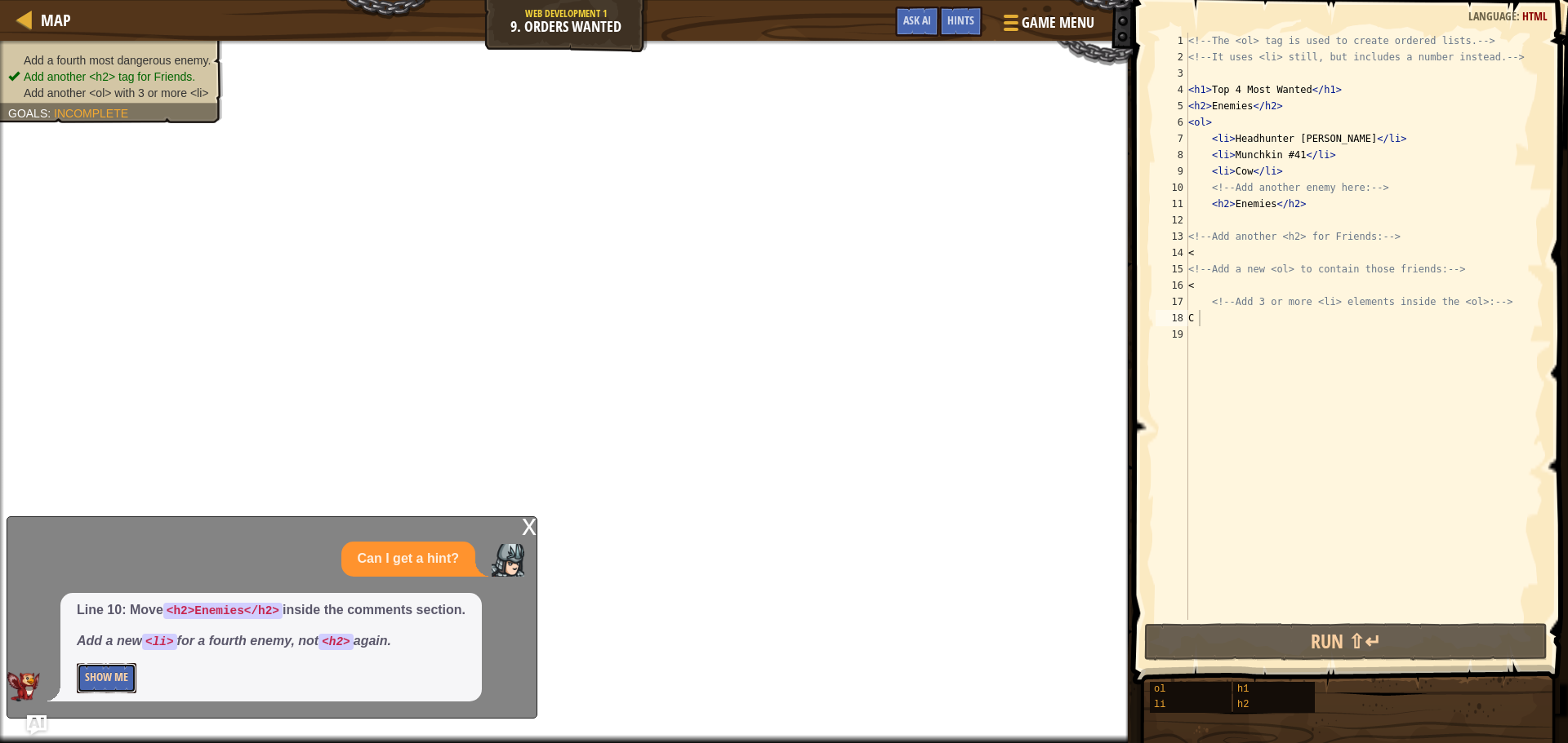
click at [113, 687] on button "Show Me" at bounding box center [106, 679] width 60 height 30
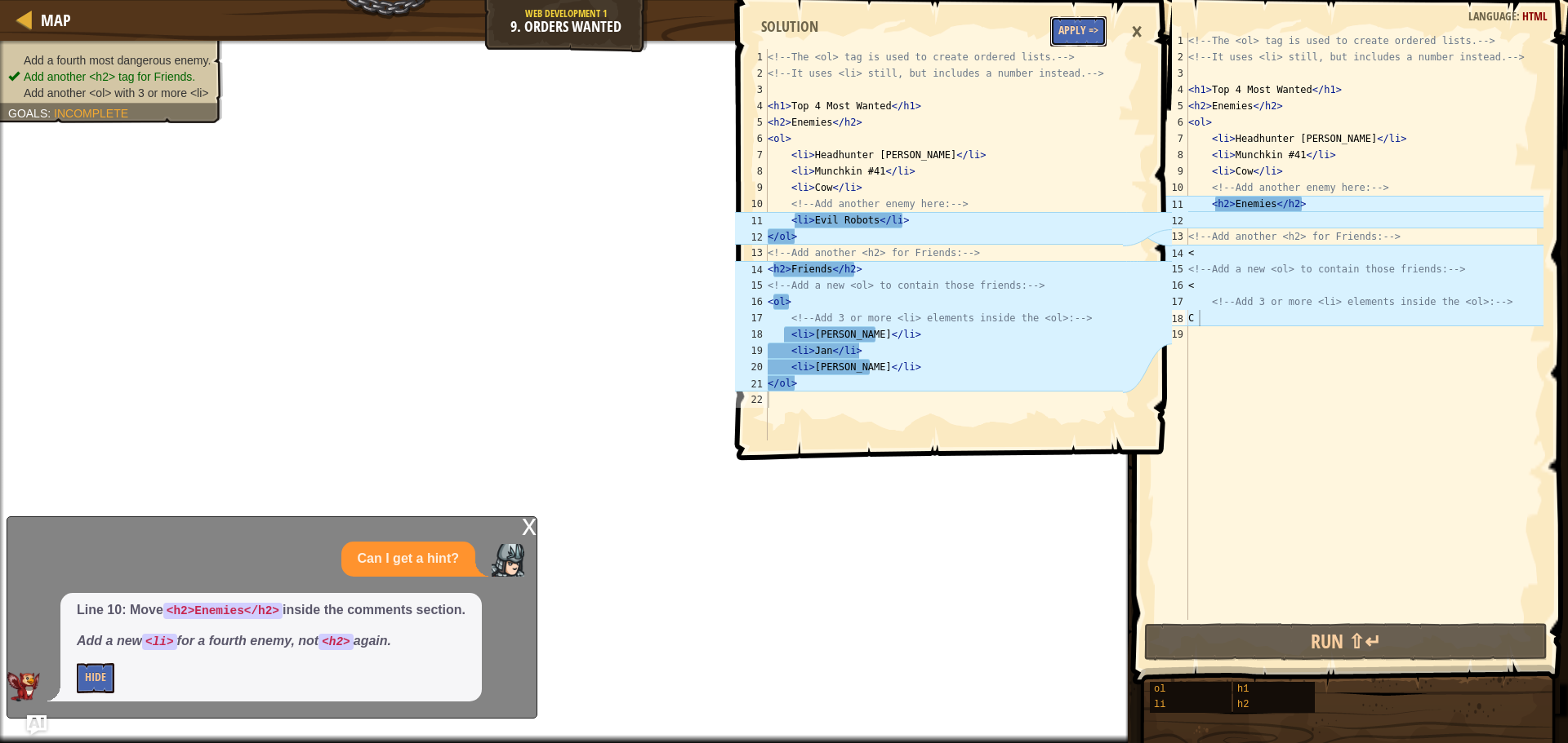
click at [1060, 30] on button "Apply =>" at bounding box center [1078, 31] width 57 height 30
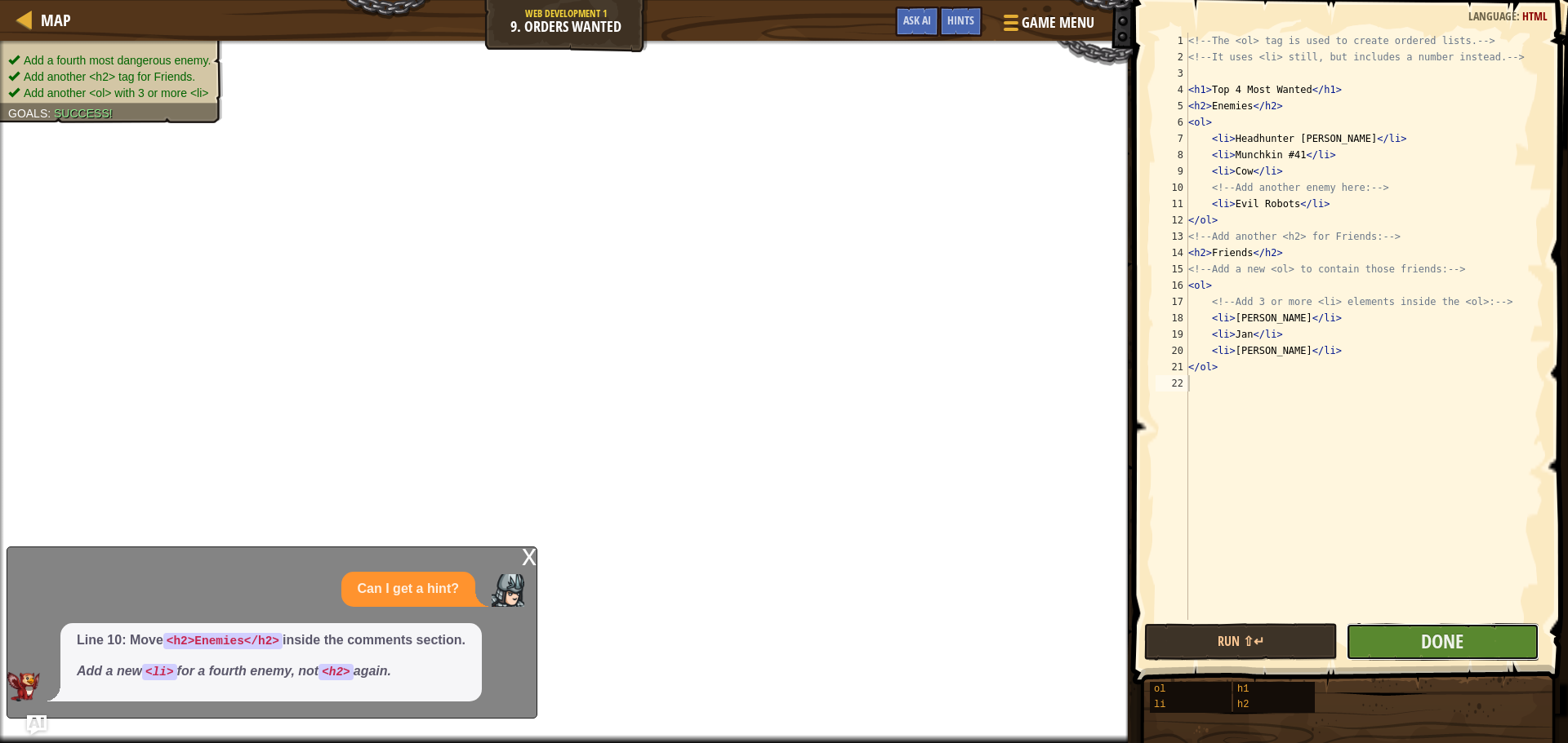
click at [1408, 648] on button "Done" at bounding box center [1442, 642] width 193 height 38
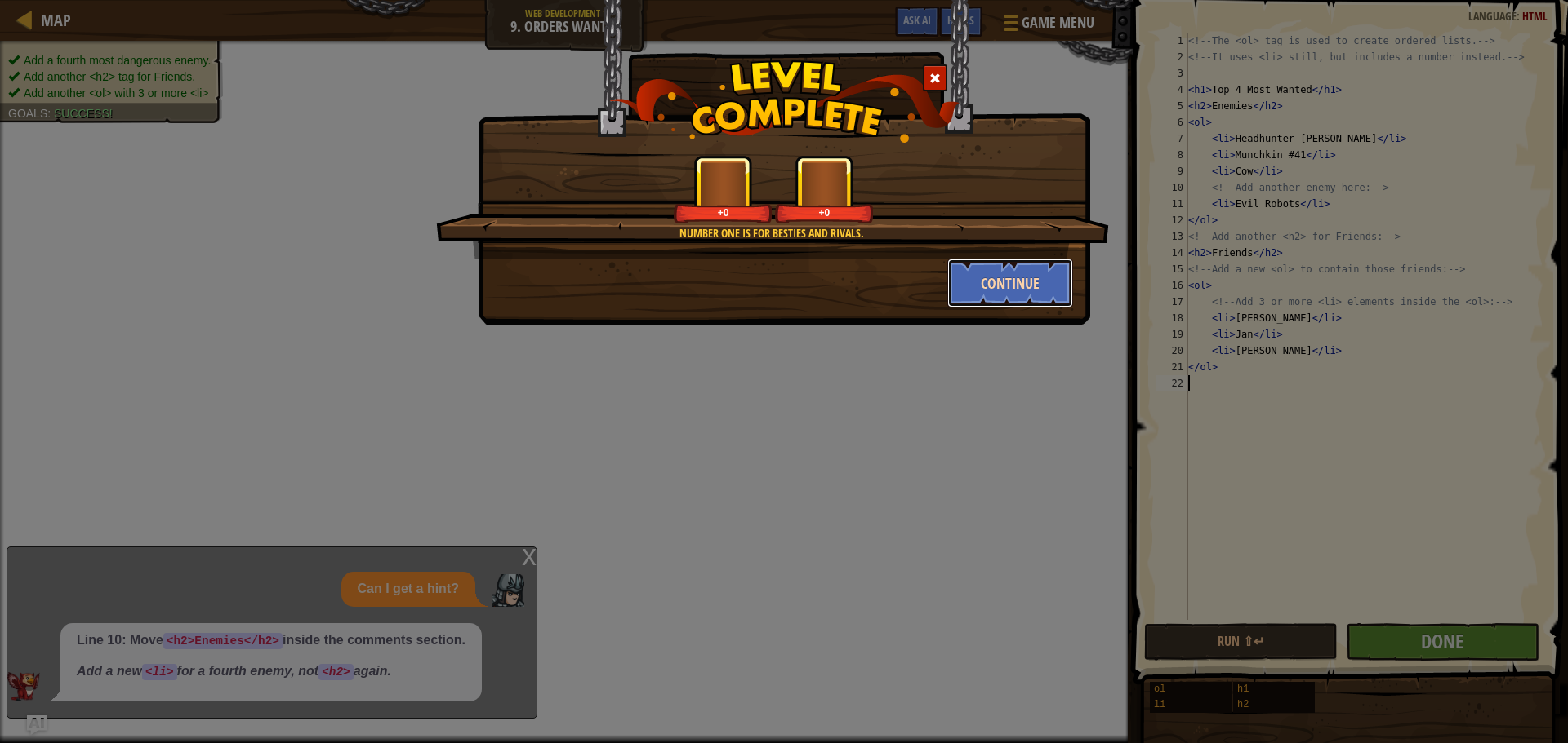
click at [1005, 277] on button "Continue" at bounding box center [1010, 283] width 127 height 49
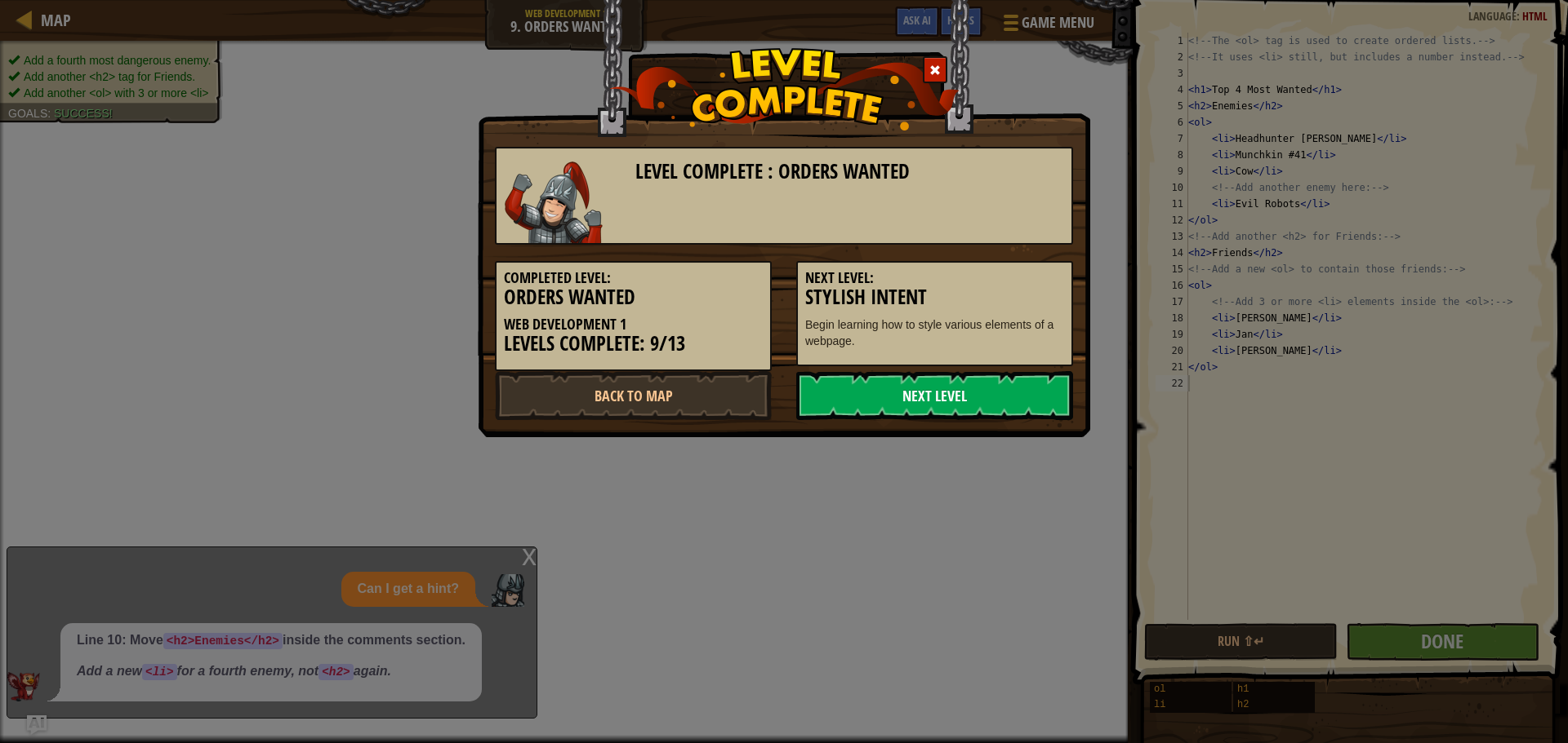
click at [976, 403] on link "Next Level" at bounding box center [934, 396] width 277 height 49
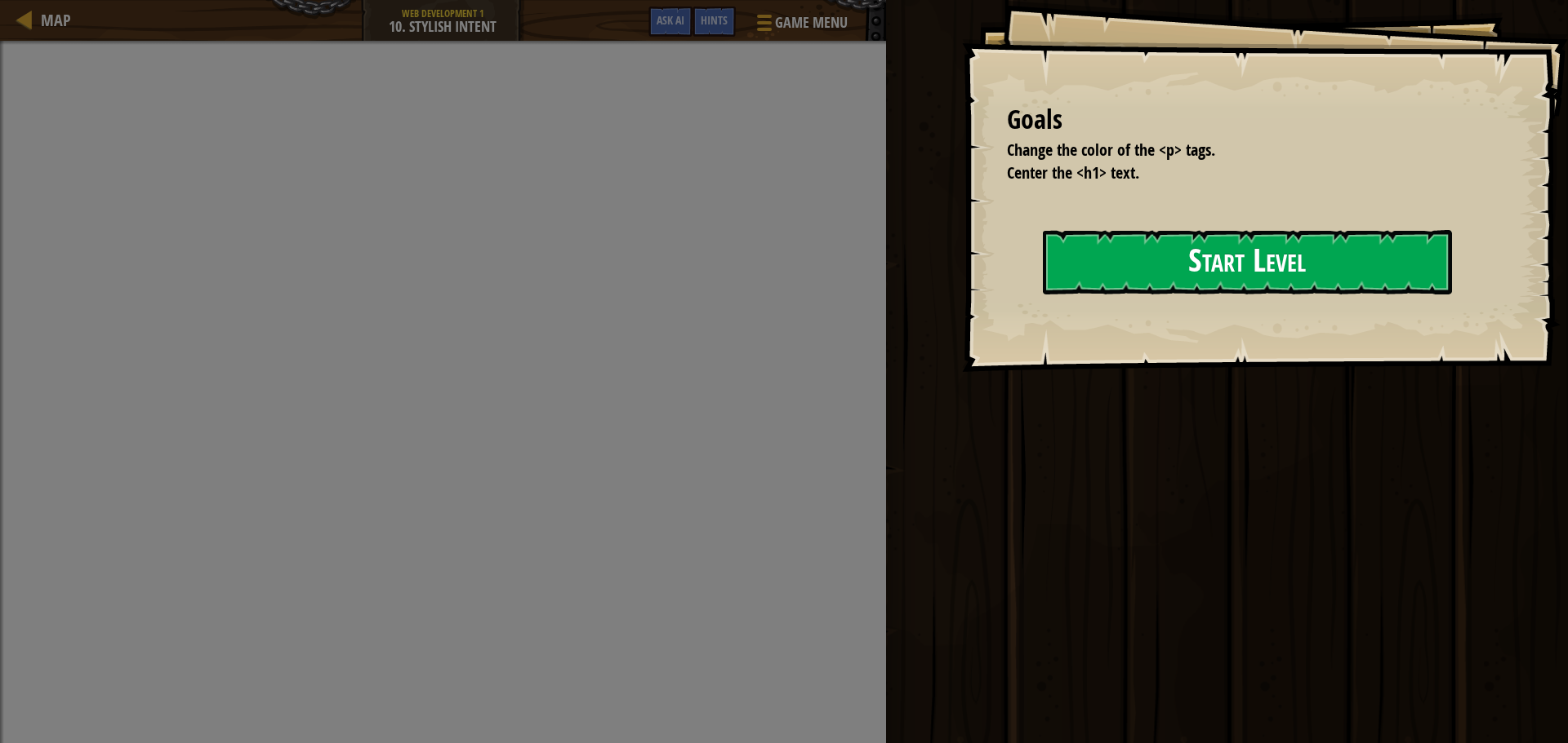
click at [1117, 293] on button "Start Level" at bounding box center [1247, 262] width 409 height 64
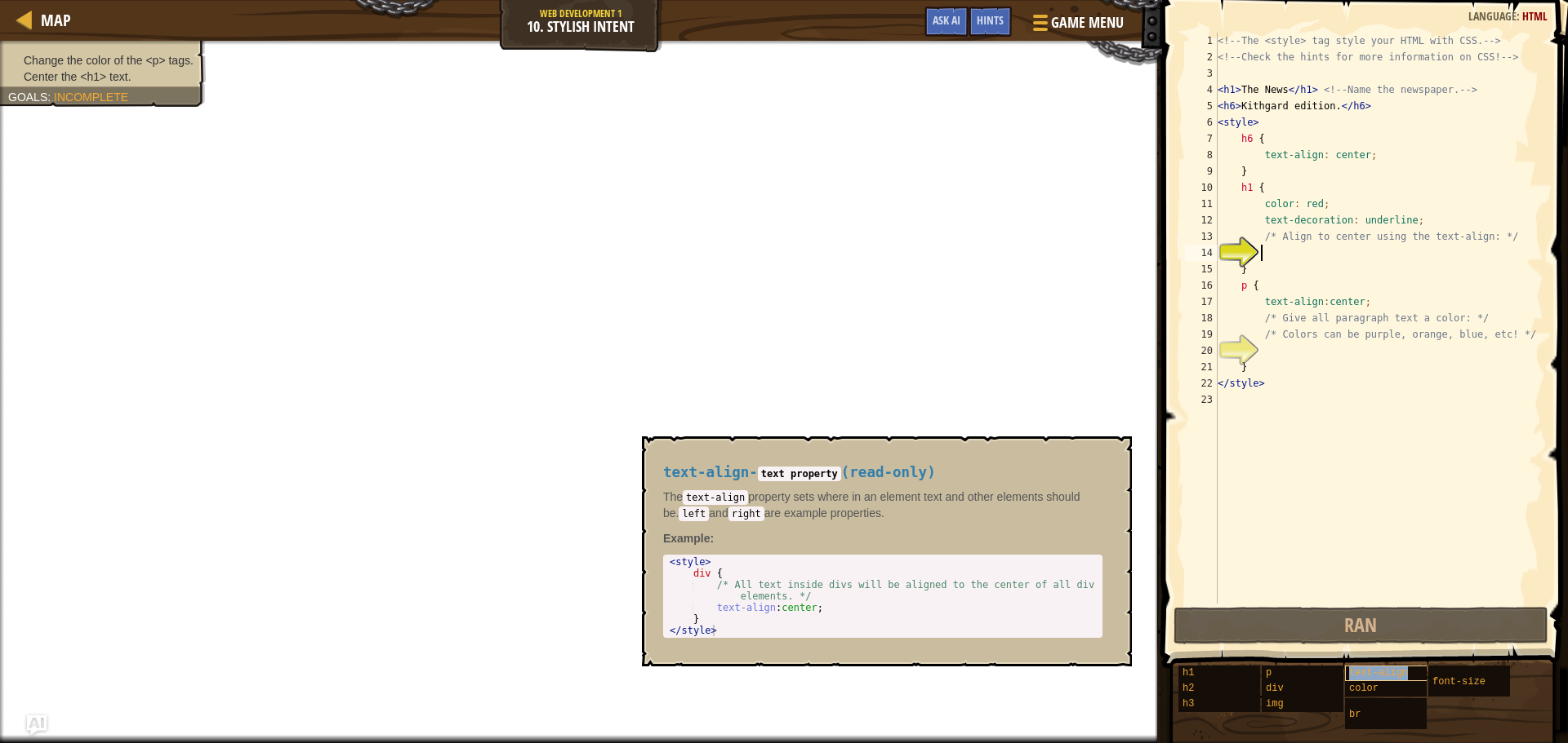
click at [1419, 670] on div "text-align" at bounding box center [1424, 674] width 157 height 15
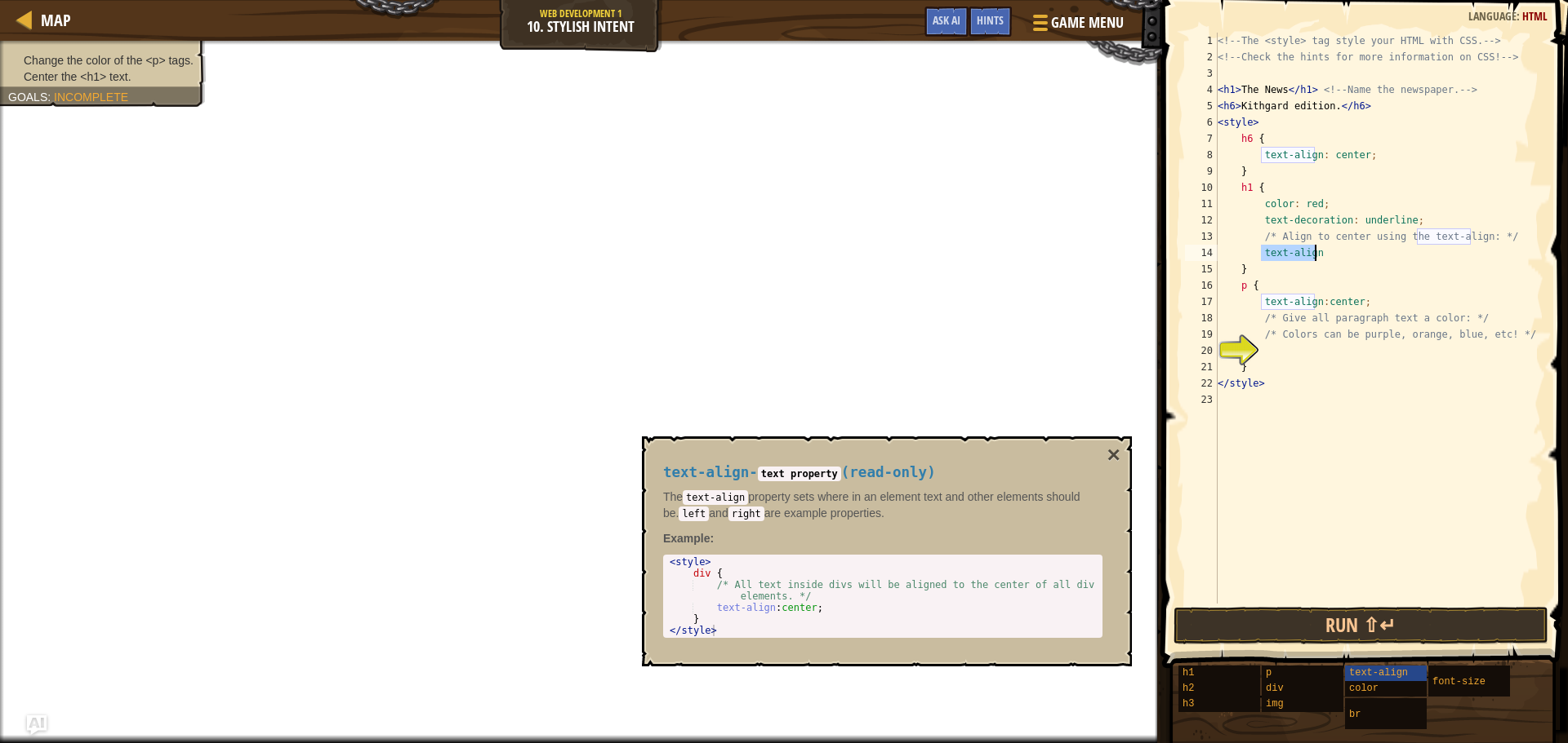
click at [1348, 261] on div "<!-- The <style> tag style your HTML with CSS. --> <!-- Check the hints for mor…" at bounding box center [1379, 318] width 329 height 571
click at [1282, 364] on div "<!-- The <style> tag style your HTML with CSS. --> <!-- Check the hints for mor…" at bounding box center [1379, 335] width 329 height 604
type textarea "}"
click at [1281, 358] on div "<!-- The <style> tag style your HTML with CSS. --> <!-- Check the hints for mor…" at bounding box center [1379, 335] width 329 height 604
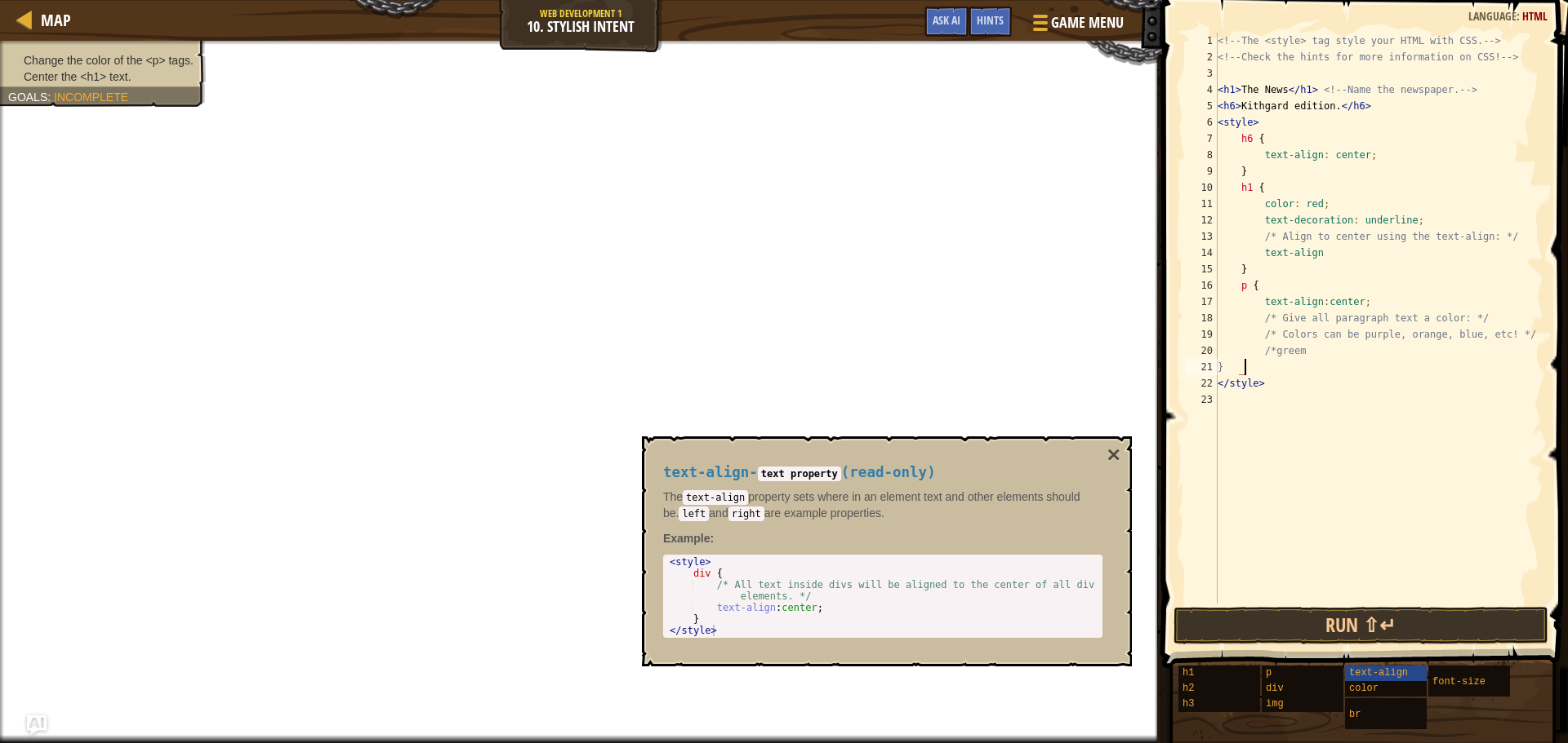
type textarea "/*greem"
type textarea "?"
type textarea "/*blue"
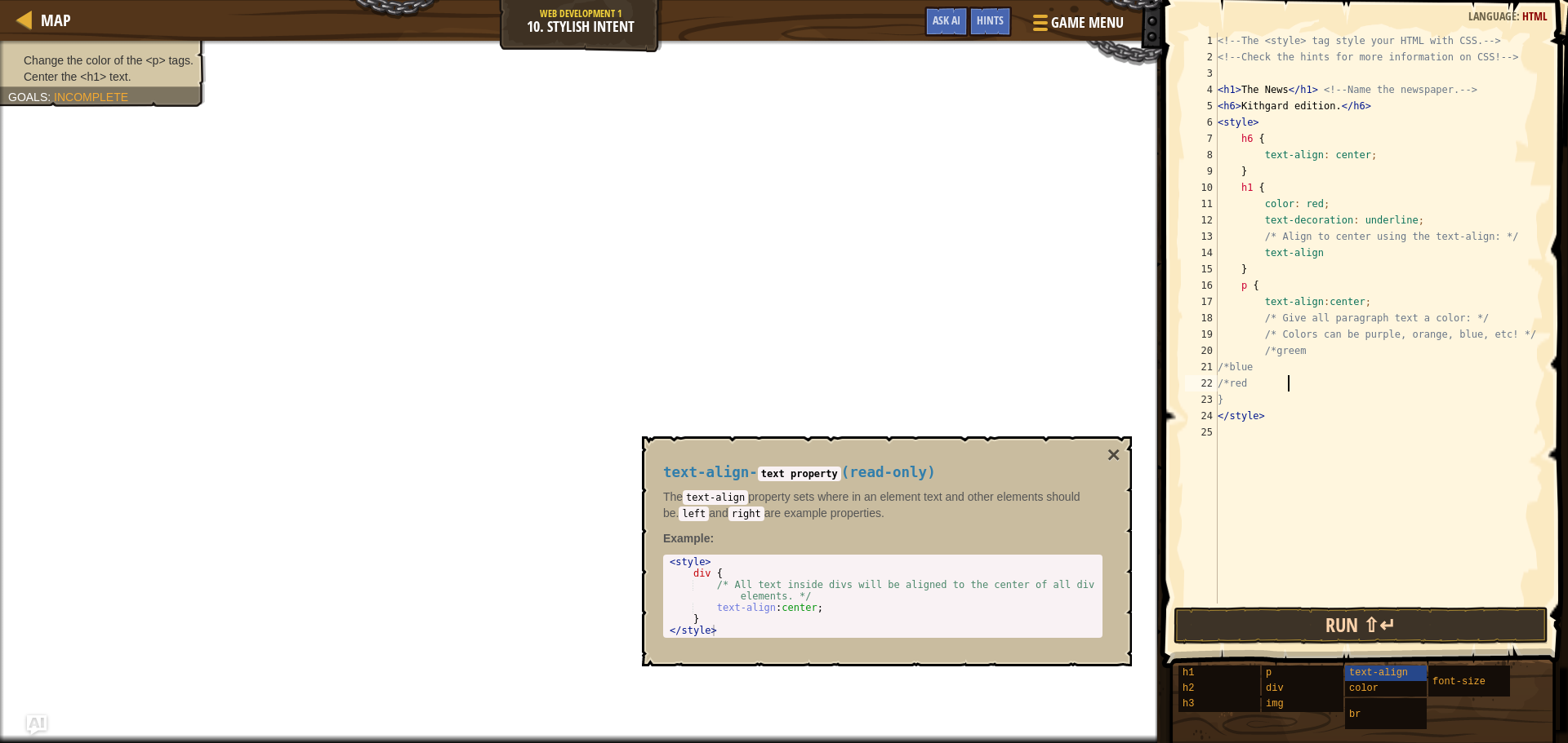
type textarea "/*red"
click at [1418, 620] on button "Run ⇧↵" at bounding box center [1360, 626] width 375 height 38
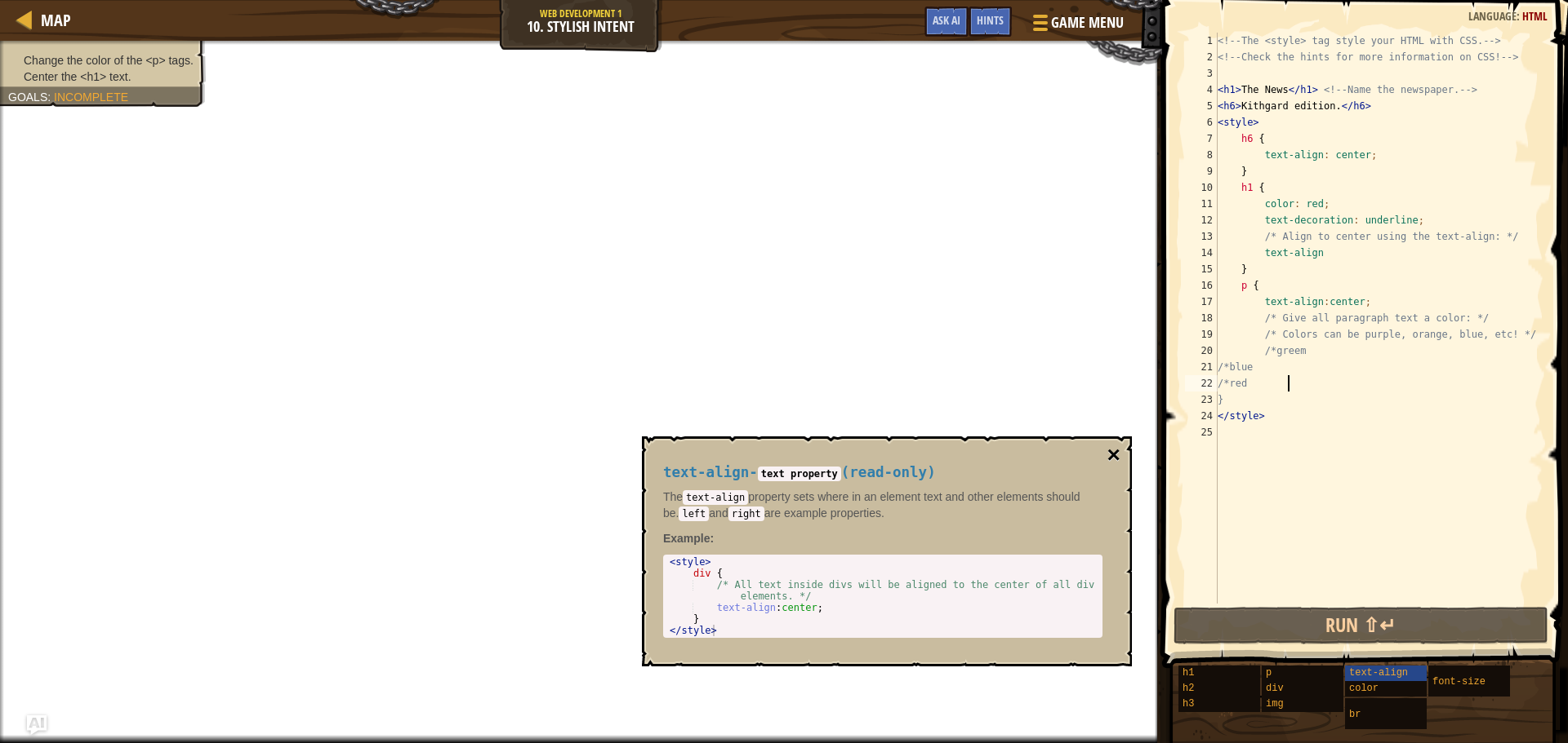
click at [1117, 447] on button "×" at bounding box center [1113, 455] width 13 height 23
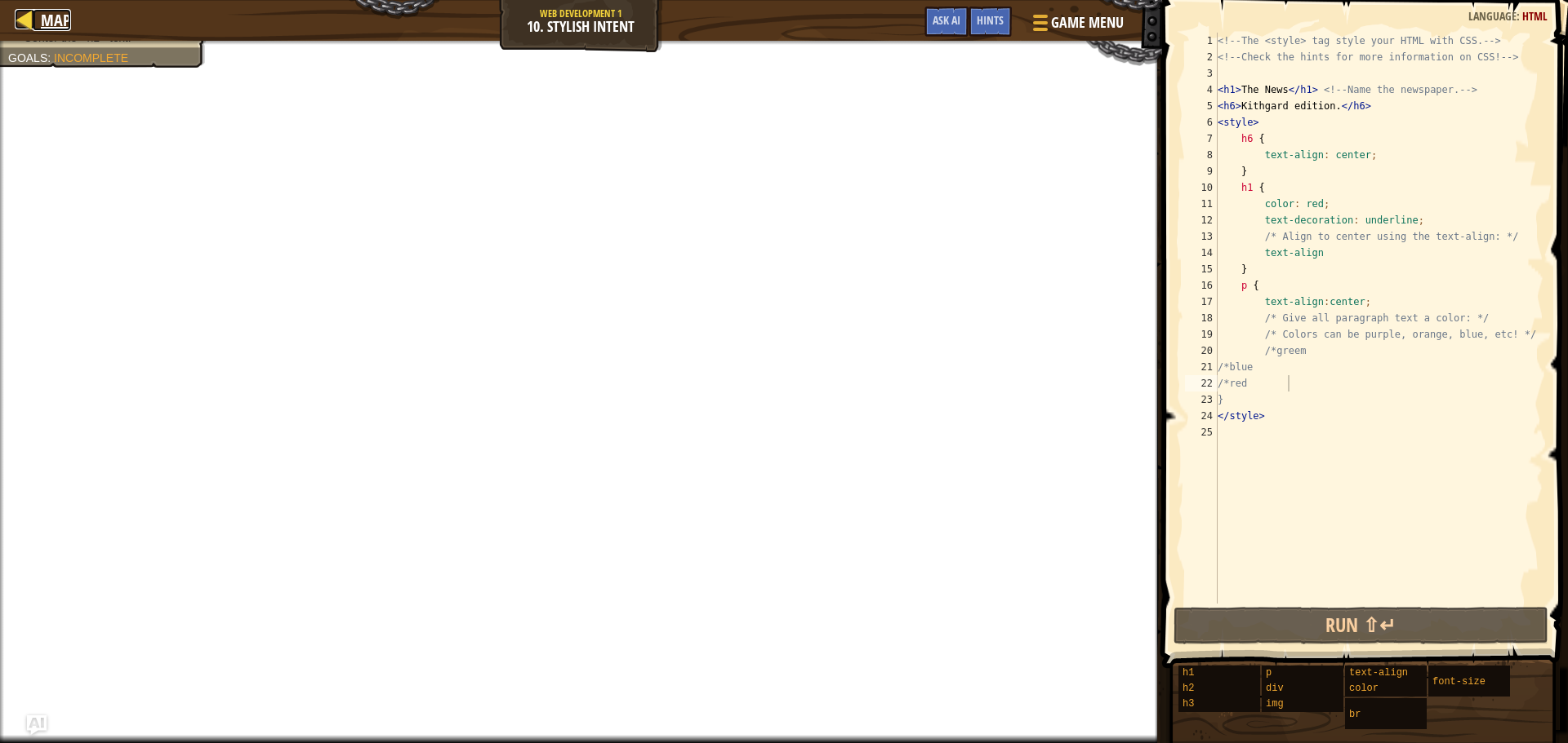
click at [37, 23] on link "Map" at bounding box center [51, 20] width 38 height 22
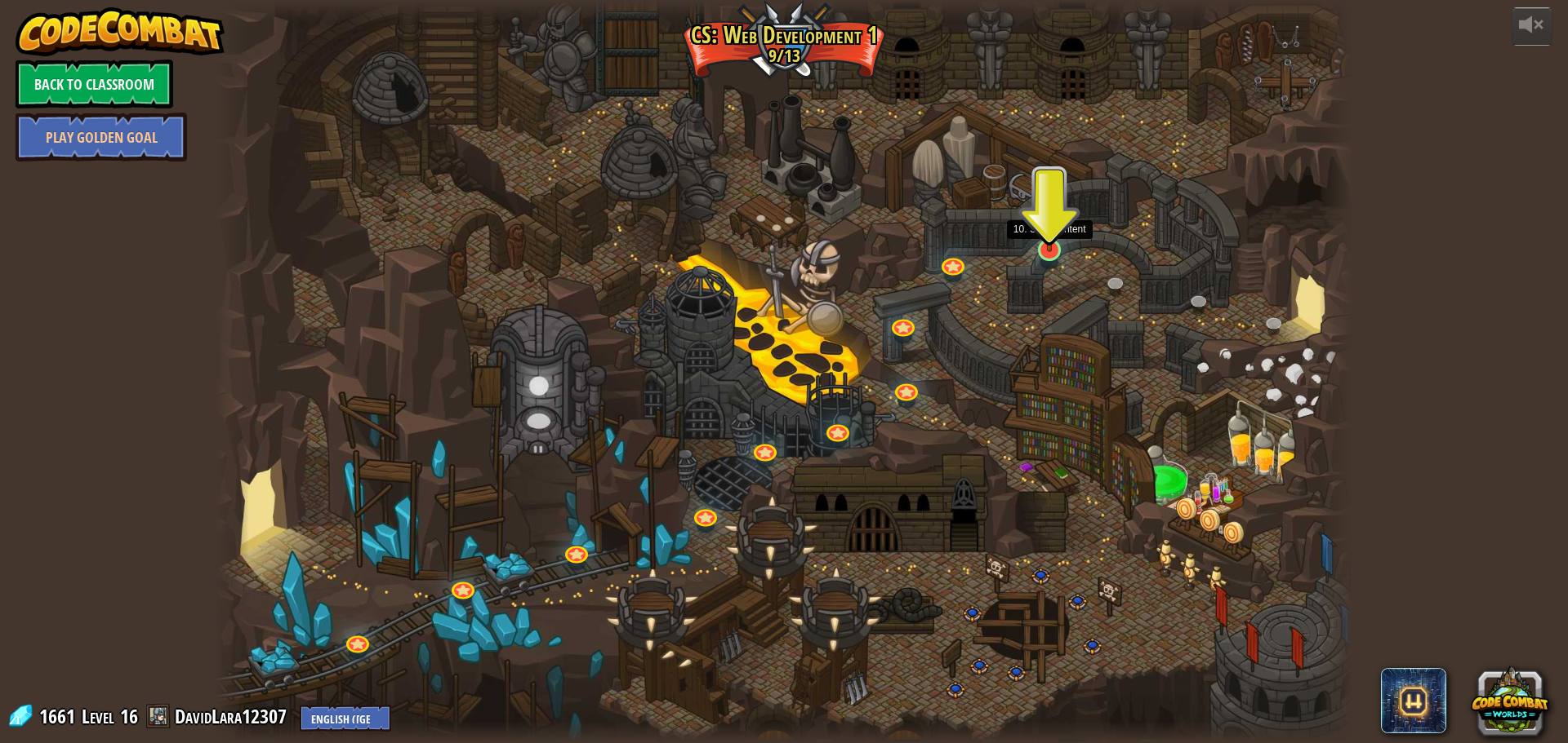
click at [1040, 240] on img at bounding box center [1050, 218] width 30 height 69
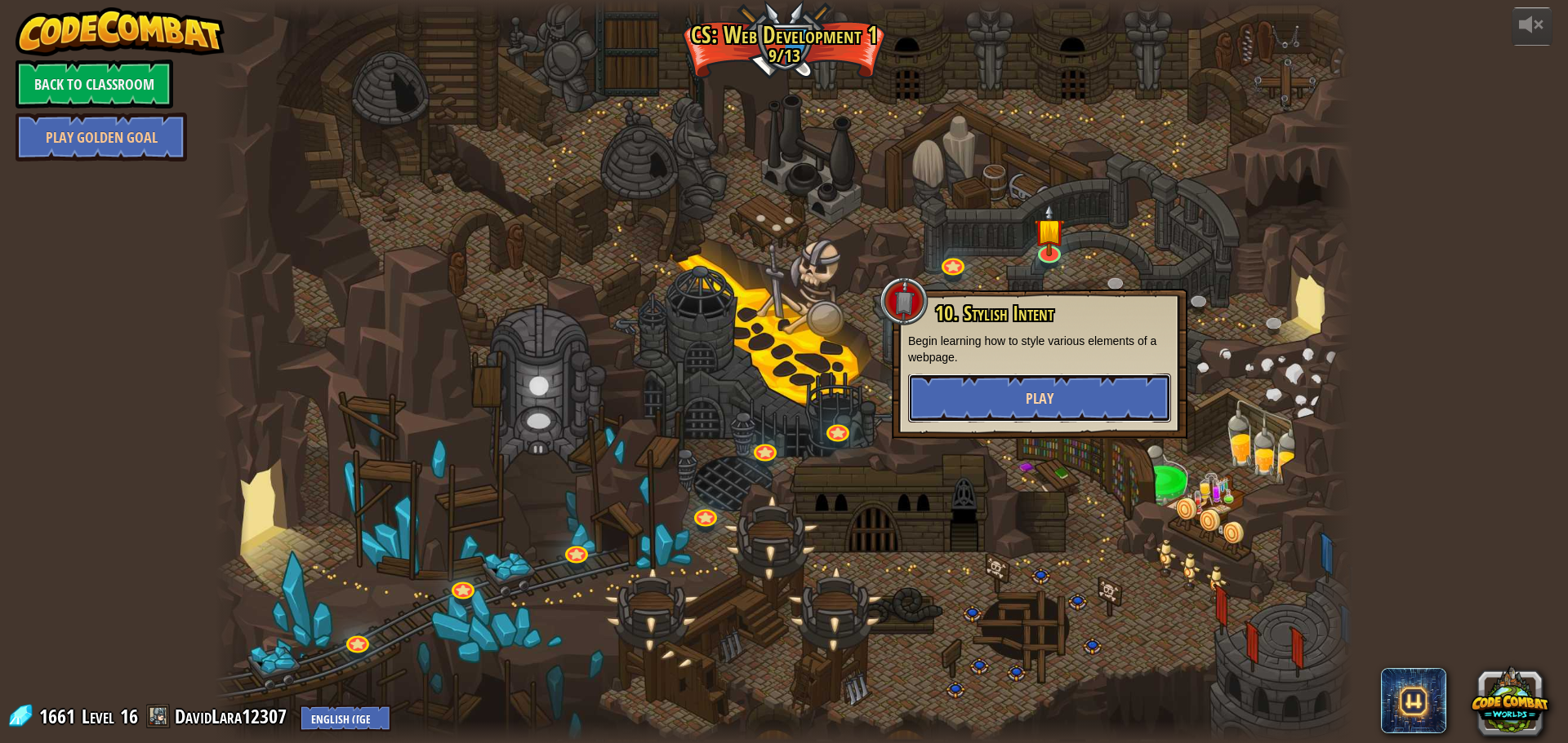
click at [976, 392] on button "Play" at bounding box center [1040, 398] width 263 height 49
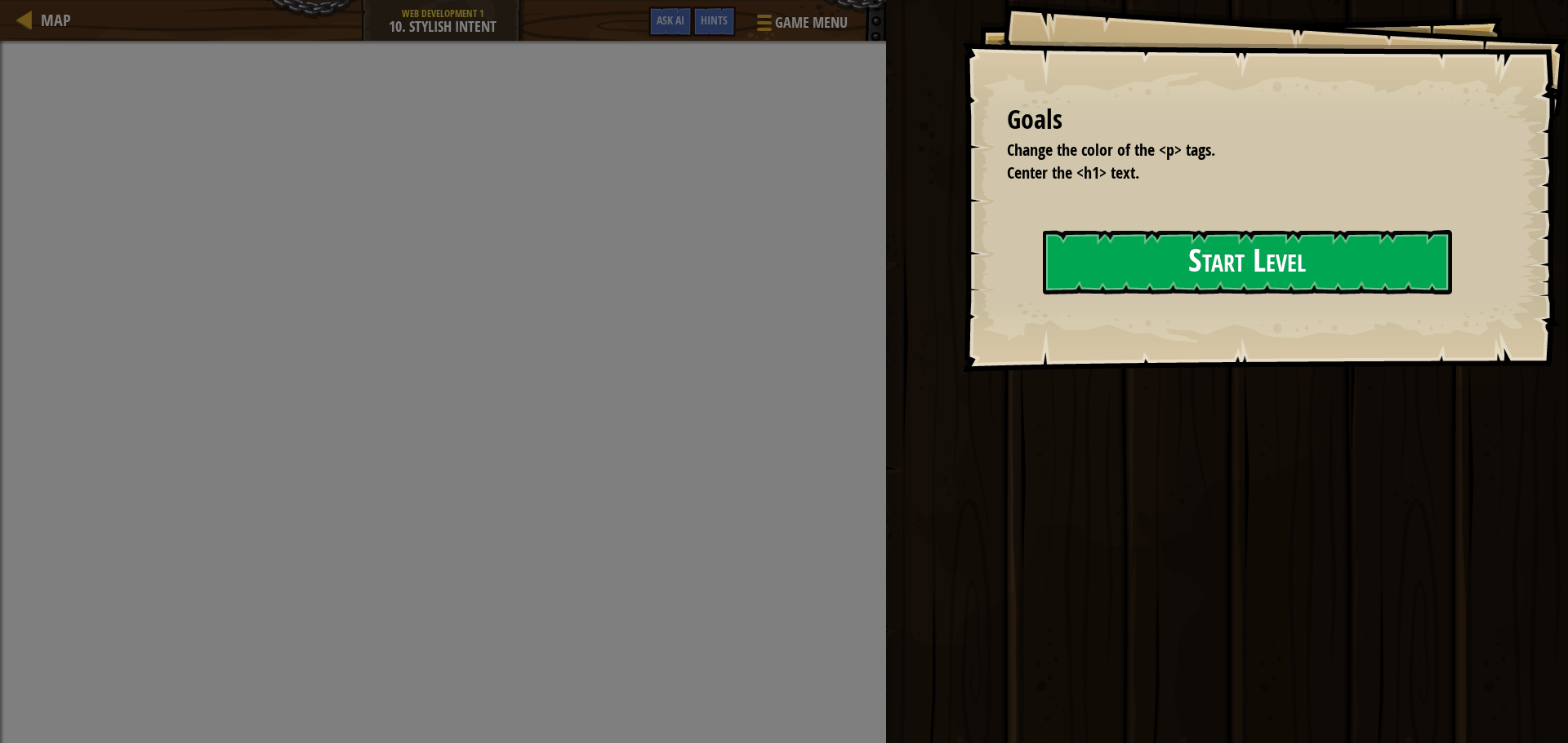
click at [1096, 305] on div "Goals Change the color of the <p> tags. Center the <h1> text. Start Level Error…" at bounding box center [1265, 186] width 606 height 372
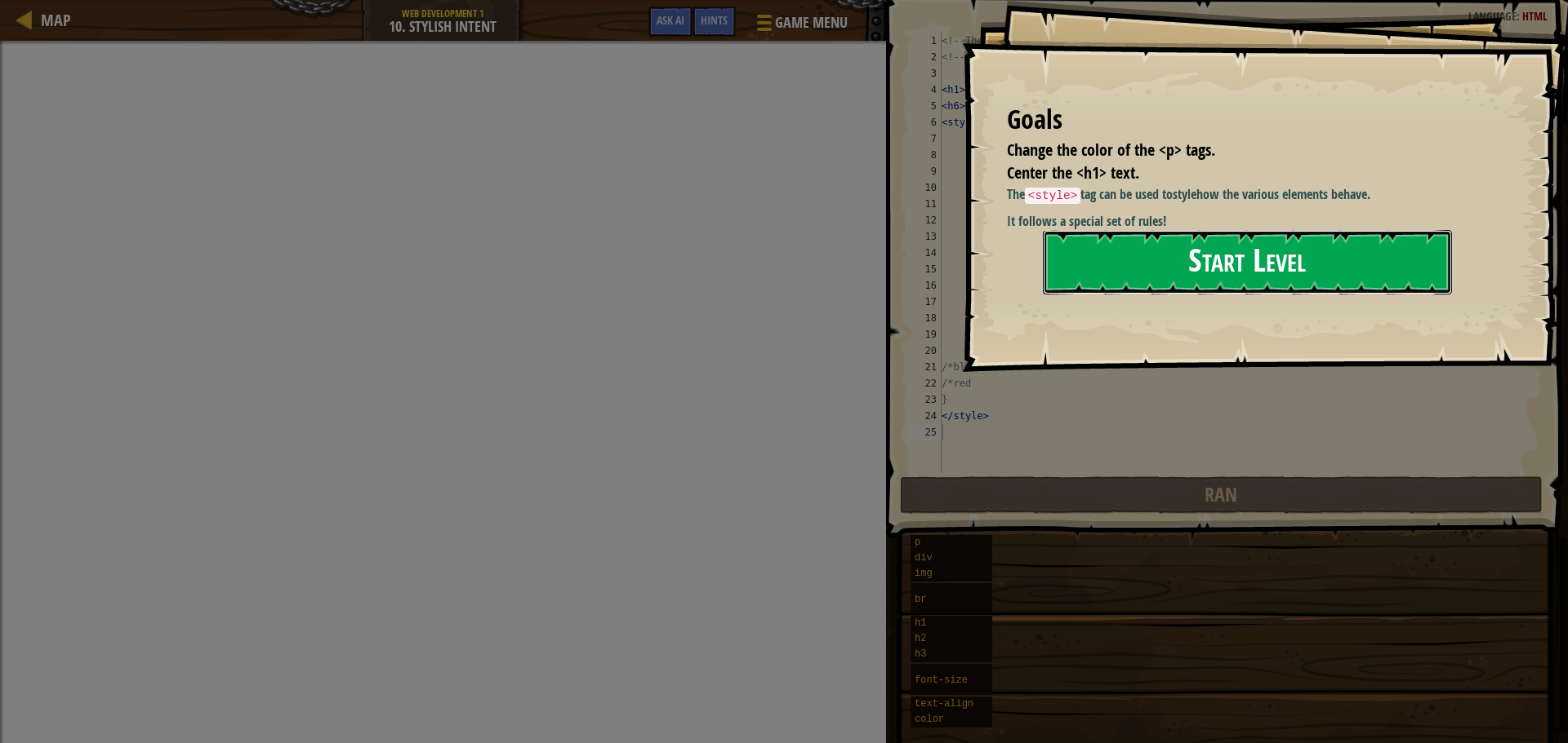
click at [1147, 246] on button "Start Level" at bounding box center [1247, 262] width 409 height 64
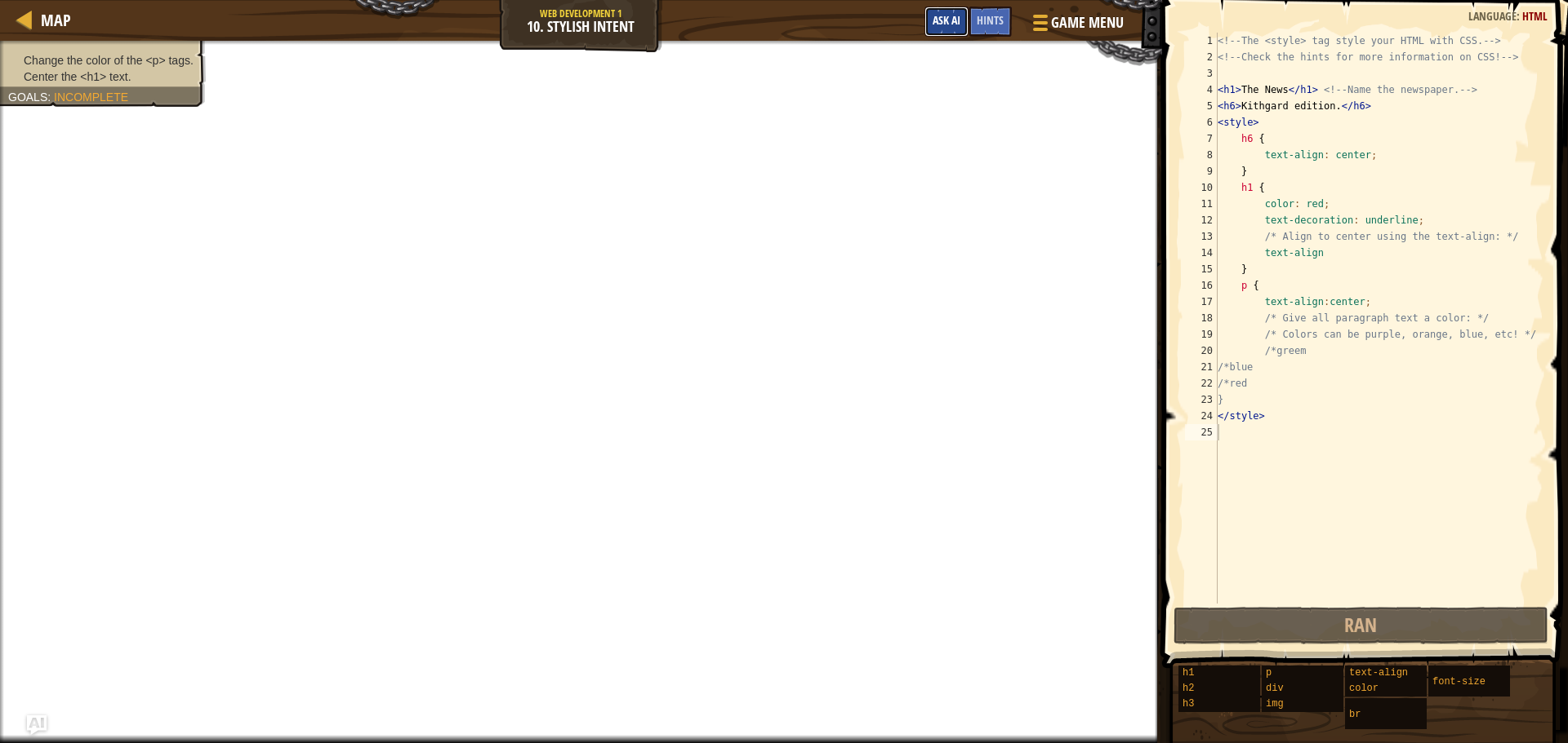
click at [954, 19] on span "Ask AI" at bounding box center [946, 20] width 28 height 15
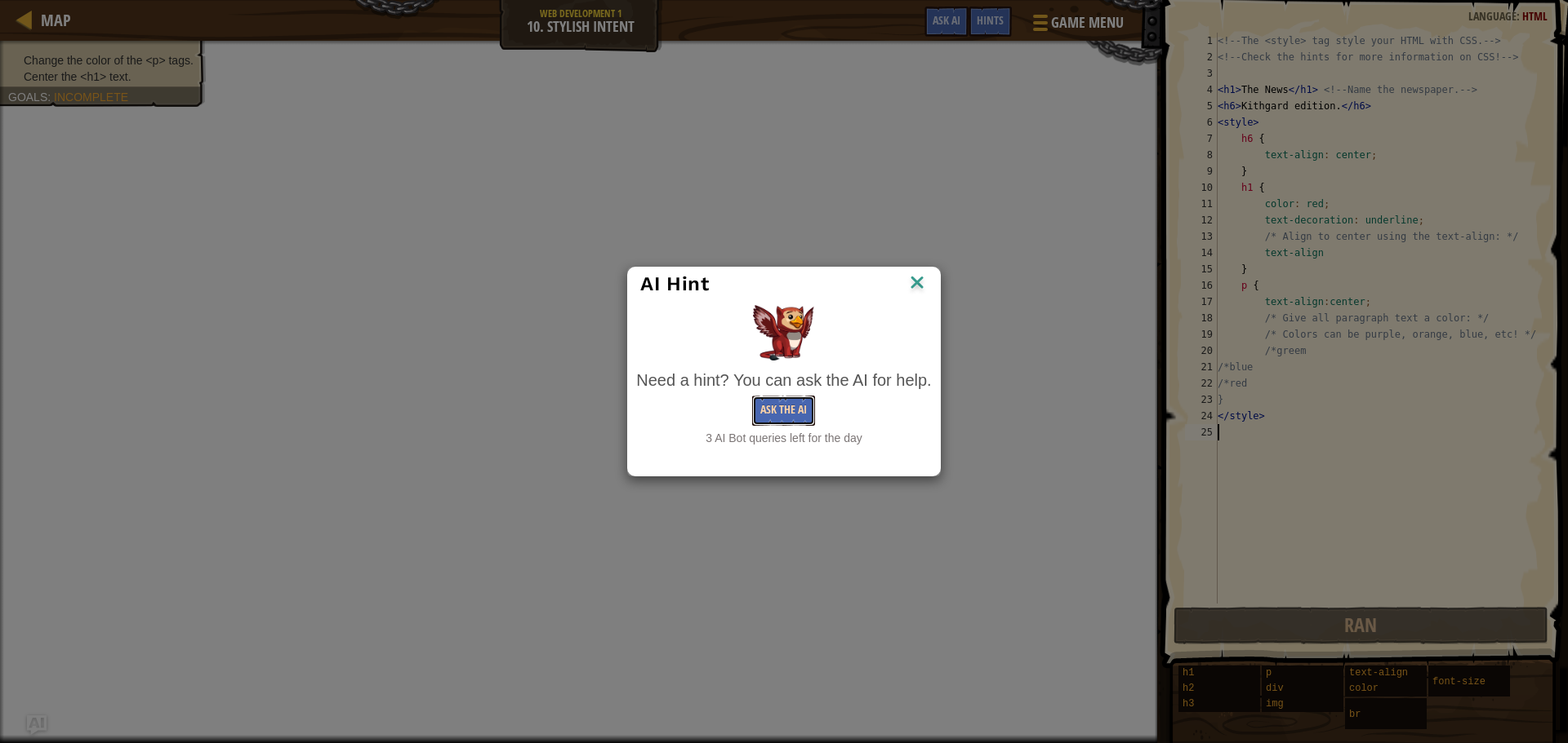
click at [807, 407] on button "Ask the AI" at bounding box center [783, 411] width 63 height 30
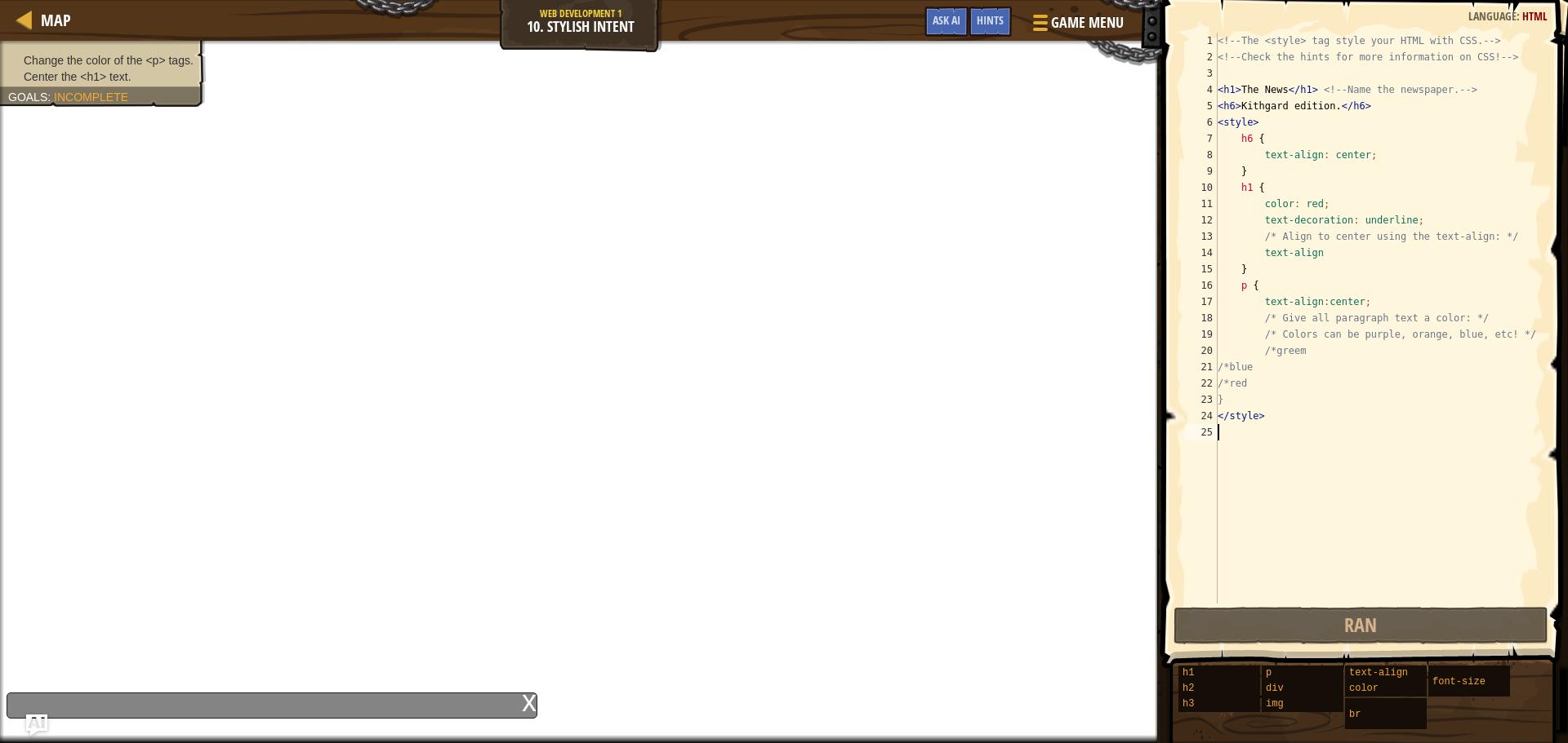
click at [38, 723] on img "Ask AI" at bounding box center [36, 725] width 21 height 21
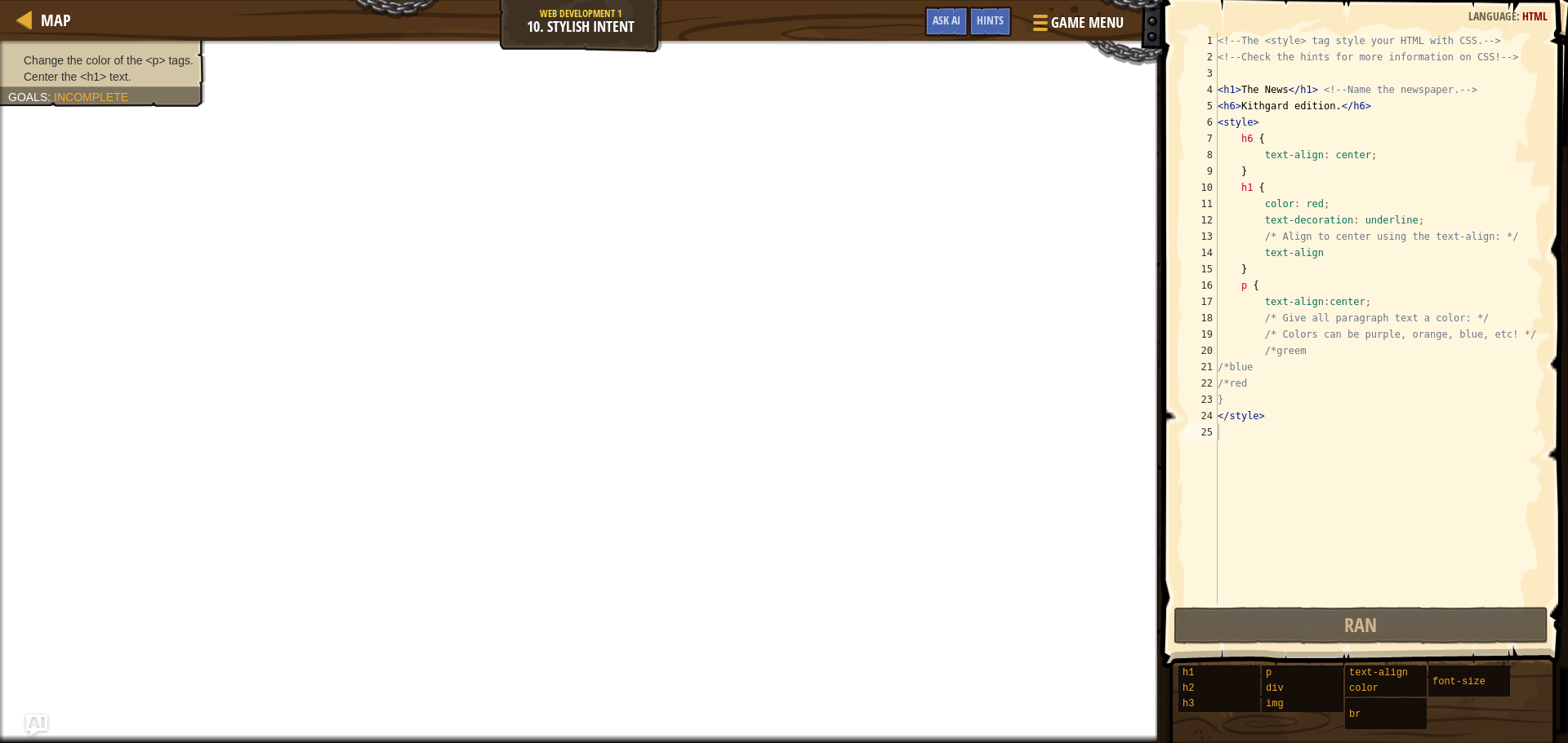
click at [46, 724] on img "Ask AI" at bounding box center [36, 725] width 21 height 21
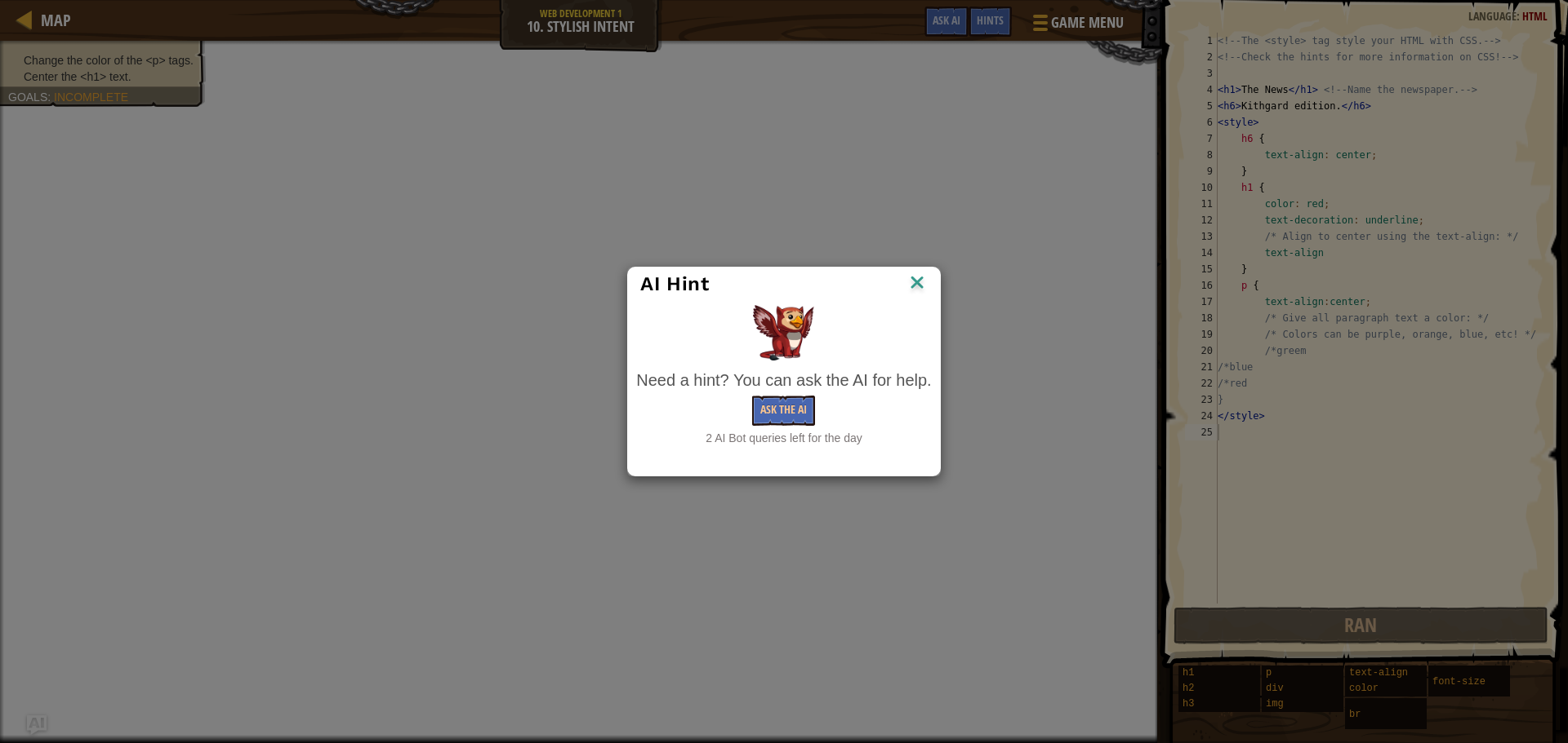
click at [920, 281] on img at bounding box center [916, 283] width 21 height 24
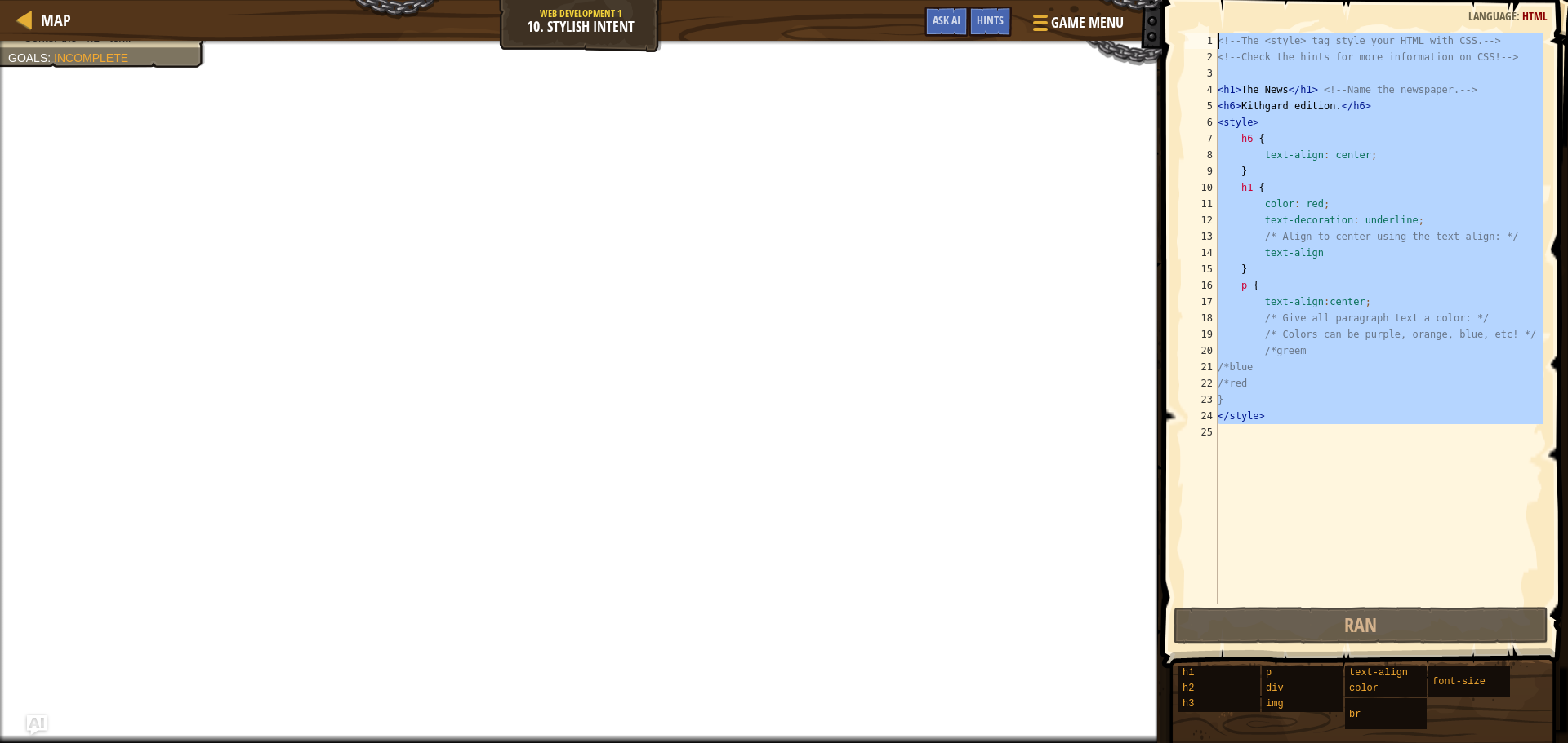
drag, startPoint x: 1315, startPoint y: 439, endPoint x: 1203, endPoint y: 30, distance: 424.1
click at [1203, 30] on div "1 2 3 4 5 6 7 8 9 10 11 12 13 14 15 16 17 18 19 20 21 22 23 24 25 <!-- The <sty…" at bounding box center [1362, 367] width 411 height 717
type textarea "<!-- The <style> tag style your HTML with CSS. --> <!-- Check the hints for mor…"
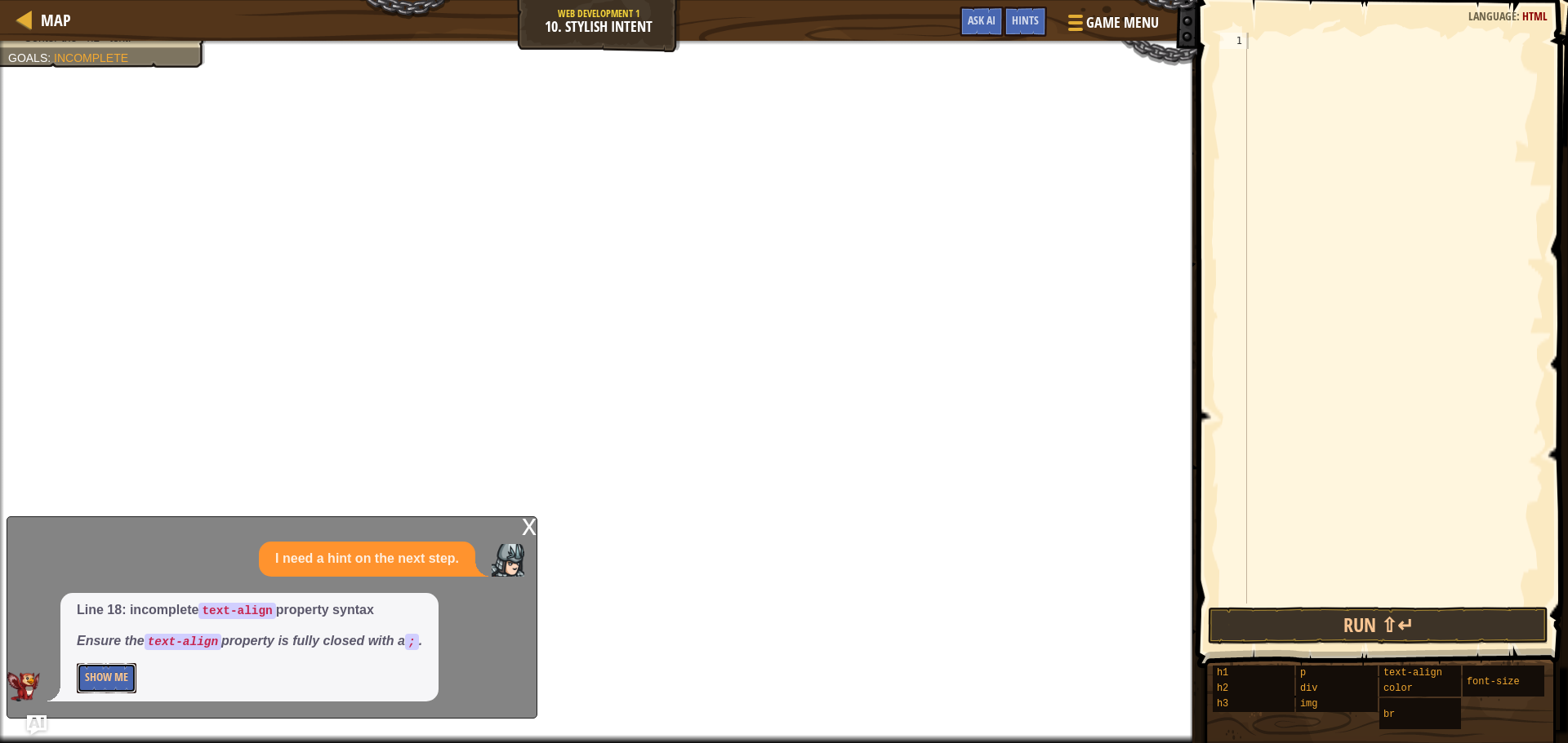
click at [92, 665] on button "Show Me" at bounding box center [106, 679] width 60 height 30
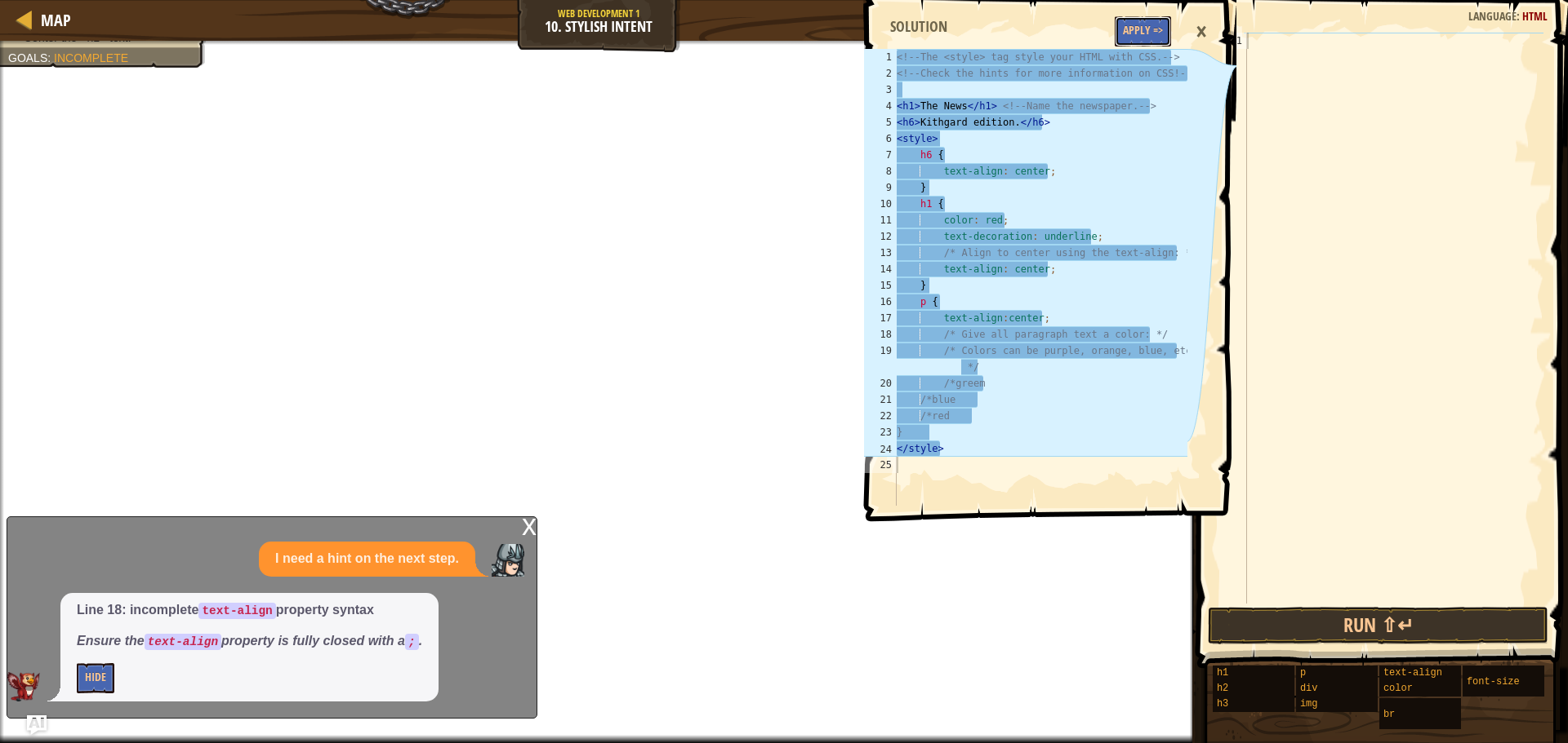
click at [1133, 34] on button "Apply =>" at bounding box center [1143, 31] width 57 height 30
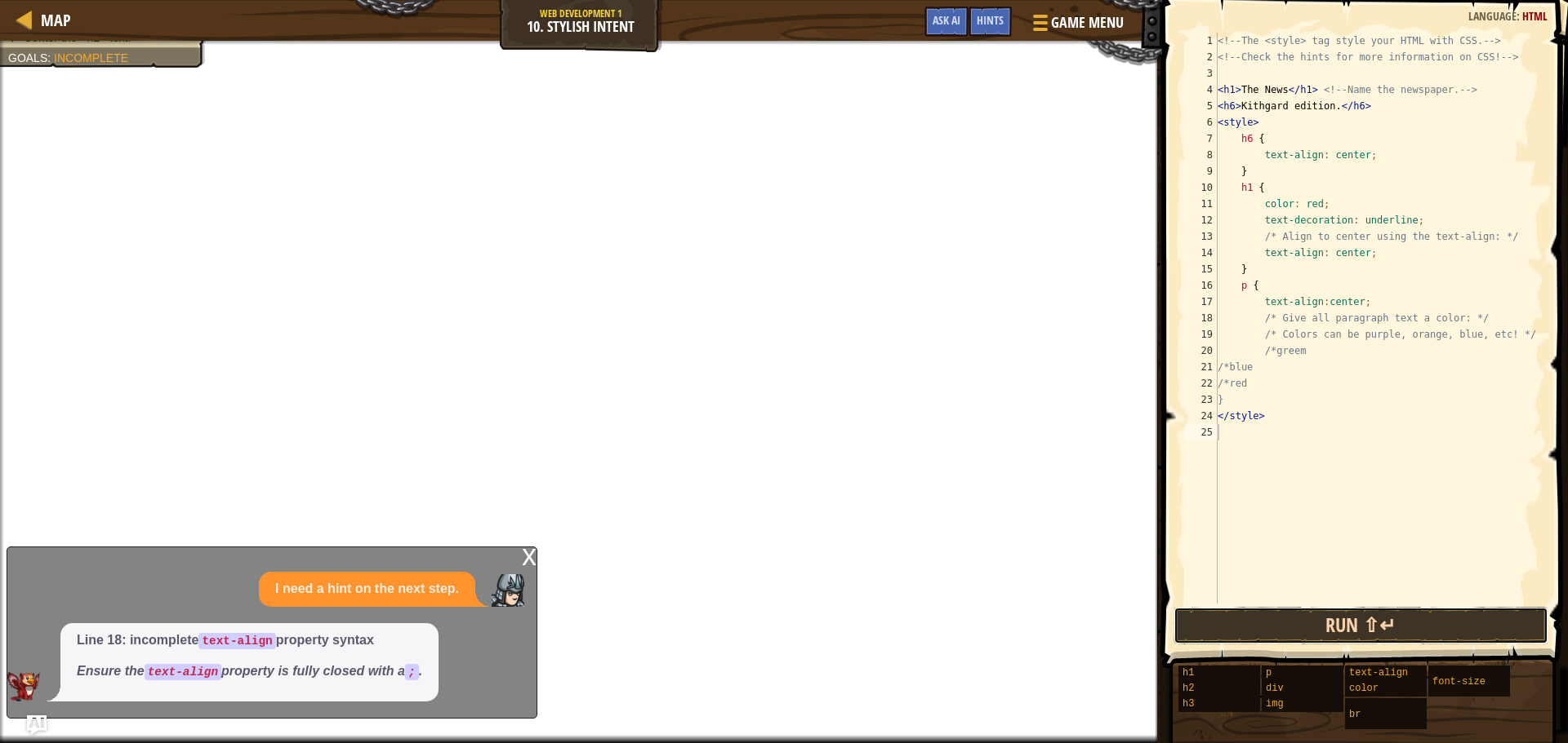
click at [1346, 622] on button "Run ⇧↵" at bounding box center [1360, 626] width 375 height 38
click at [991, 13] on div "Hints" at bounding box center [990, 22] width 43 height 30
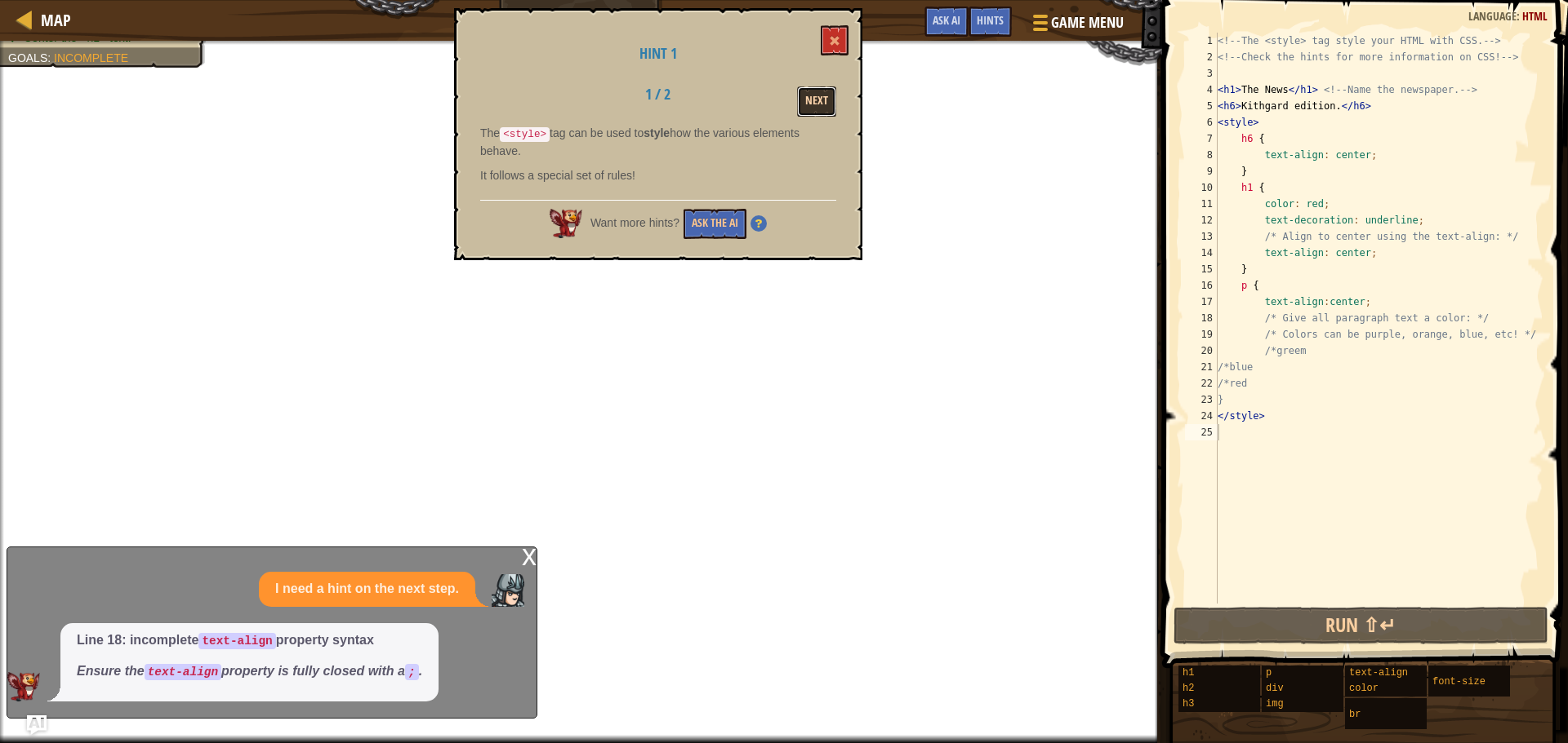
click at [815, 103] on button "Next" at bounding box center [816, 102] width 39 height 30
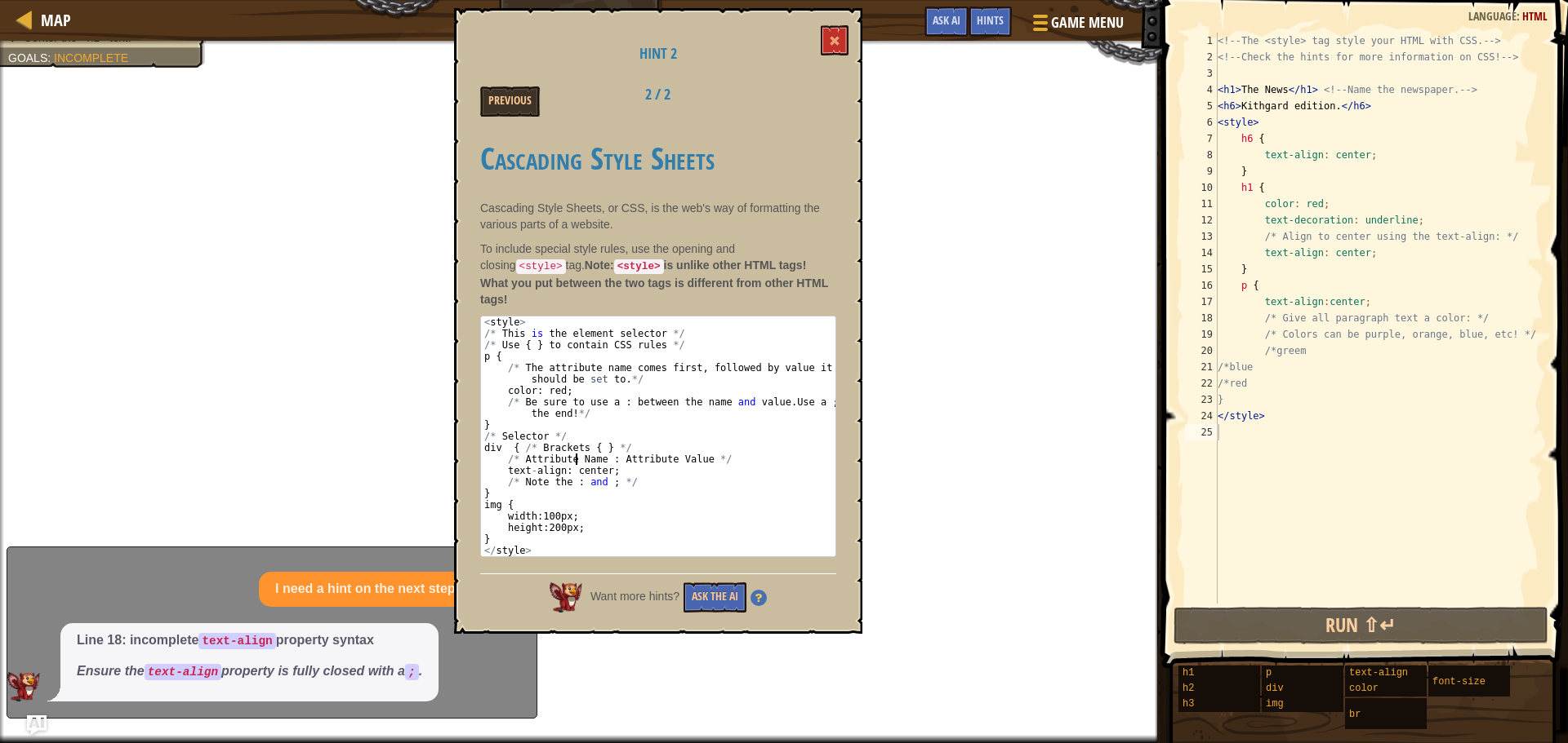
drag, startPoint x: 614, startPoint y: 519, endPoint x: 574, endPoint y: 444, distance: 85.0
click at [574, 444] on div "< style > /* This is the element selector */ /* Use { } to contain CSS rules */…" at bounding box center [658, 448] width 354 height 263
click at [596, 484] on div "< style > /* This is the element selector */ /* Use { } to contain CSS rules */…" at bounding box center [658, 436] width 354 height 240
click at [603, 500] on div "< style > /* This is the element selector */ /* Use { } to contain CSS rules */…" at bounding box center [658, 448] width 354 height 263
click at [603, 501] on div "< style > /* This is the element selector */ /* Use { } to contain CSS rules */…" at bounding box center [658, 448] width 354 height 263
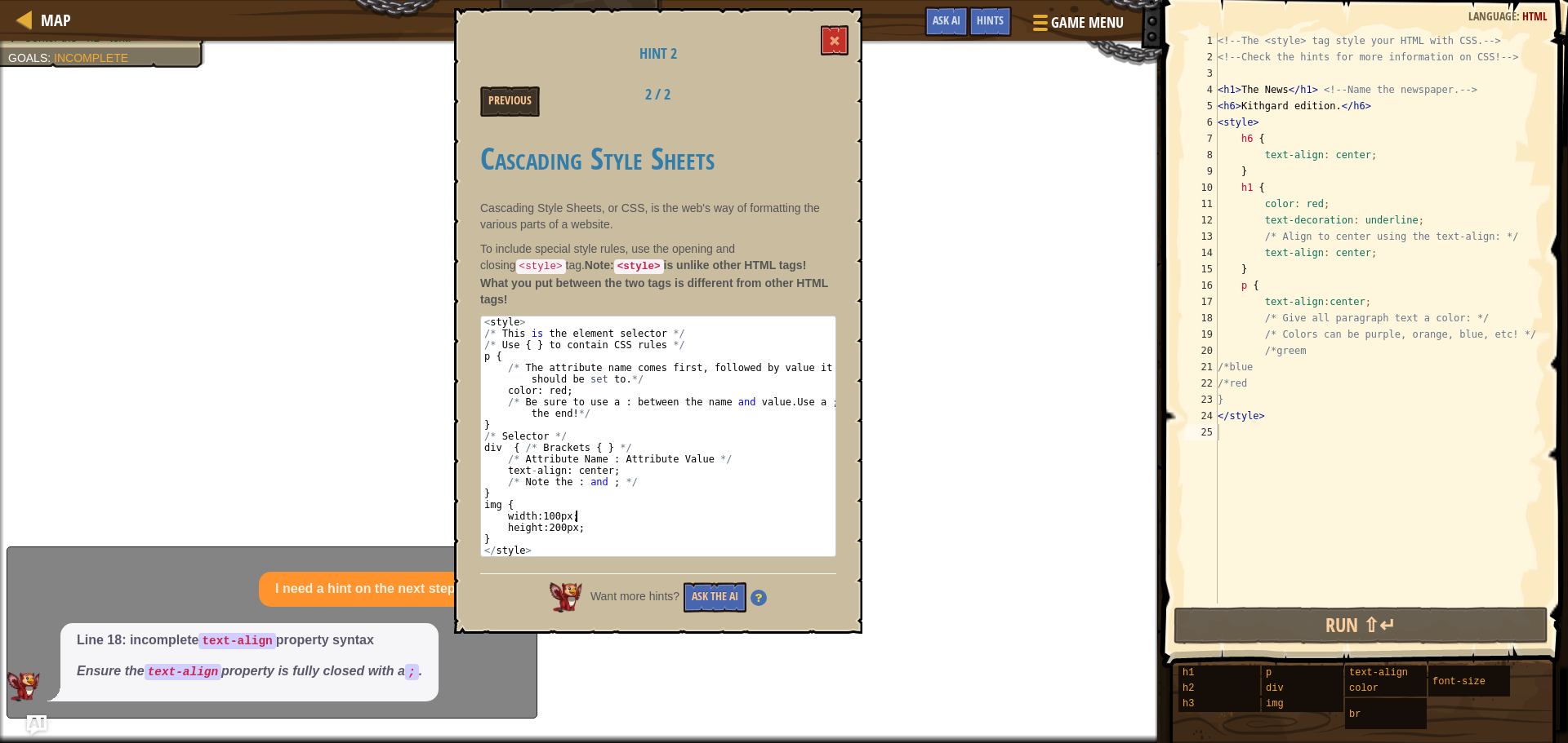
click at [603, 503] on div "< style > /* This is the element selector */ /* Use { } to contain CSS rules */…" at bounding box center [658, 436] width 354 height 240
click at [603, 503] on div "< style > /* This is the element selector */ /* Use { } to contain CSS rules */…" at bounding box center [658, 448] width 354 height 263
click at [603, 518] on div "< style > /* This is the element selector */ /* Use { } to contain CSS rules */…" at bounding box center [658, 448] width 354 height 263
type textarea "}"
click at [836, 42] on span at bounding box center [835, 41] width 12 height 12
